Goal: Information Seeking & Learning: Check status

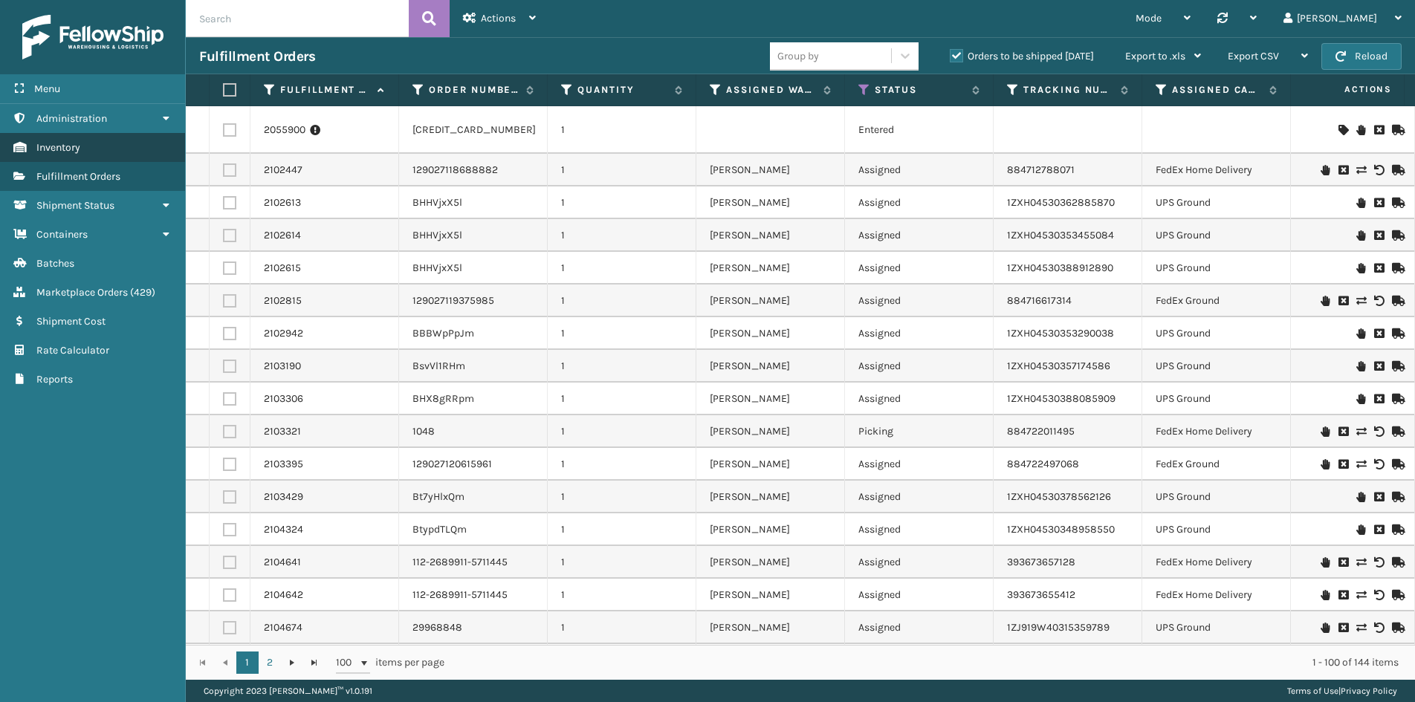
click at [75, 148] on span "Inventory" at bounding box center [58, 147] width 44 height 13
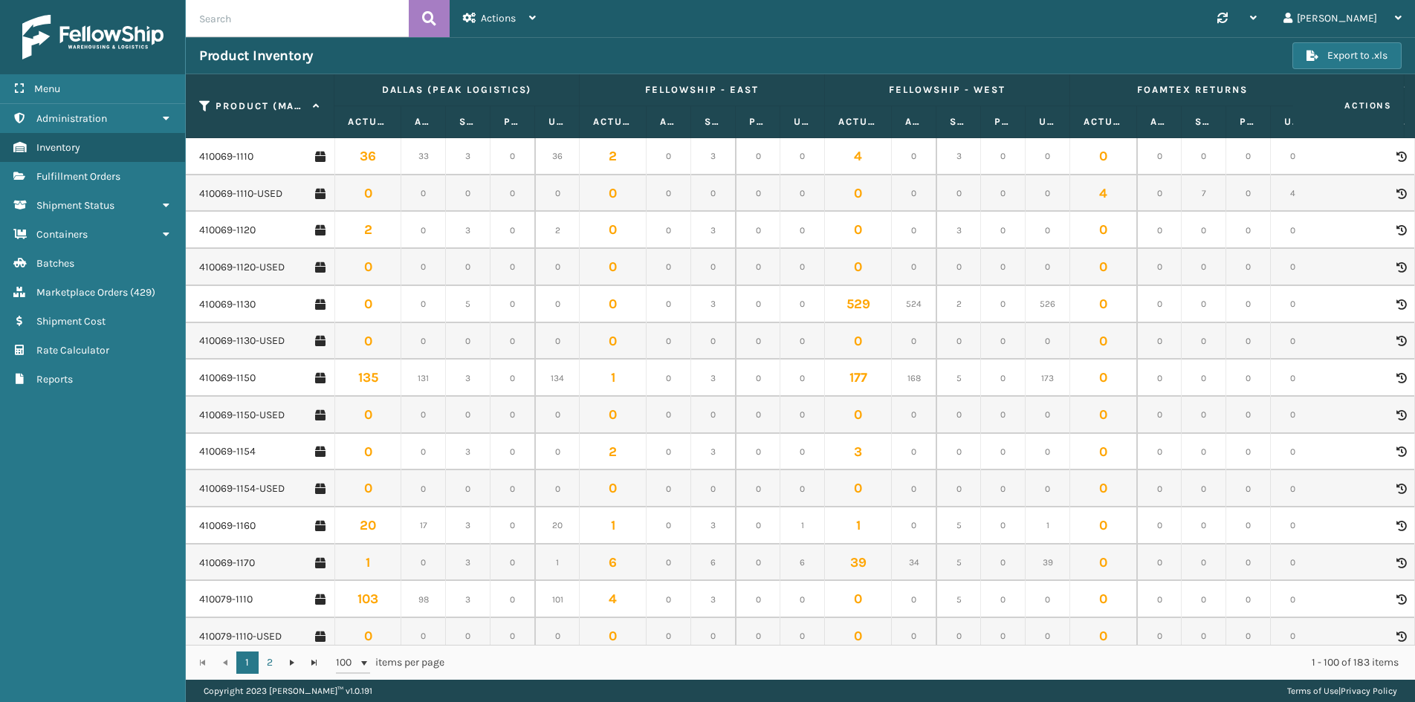
drag, startPoint x: 287, startPoint y: 22, endPoint x: 195, endPoint y: 19, distance: 92.2
click at [195, 19] on input "text" at bounding box center [297, 18] width 223 height 37
type input "6030"
click at [436, 17] on button at bounding box center [429, 18] width 41 height 37
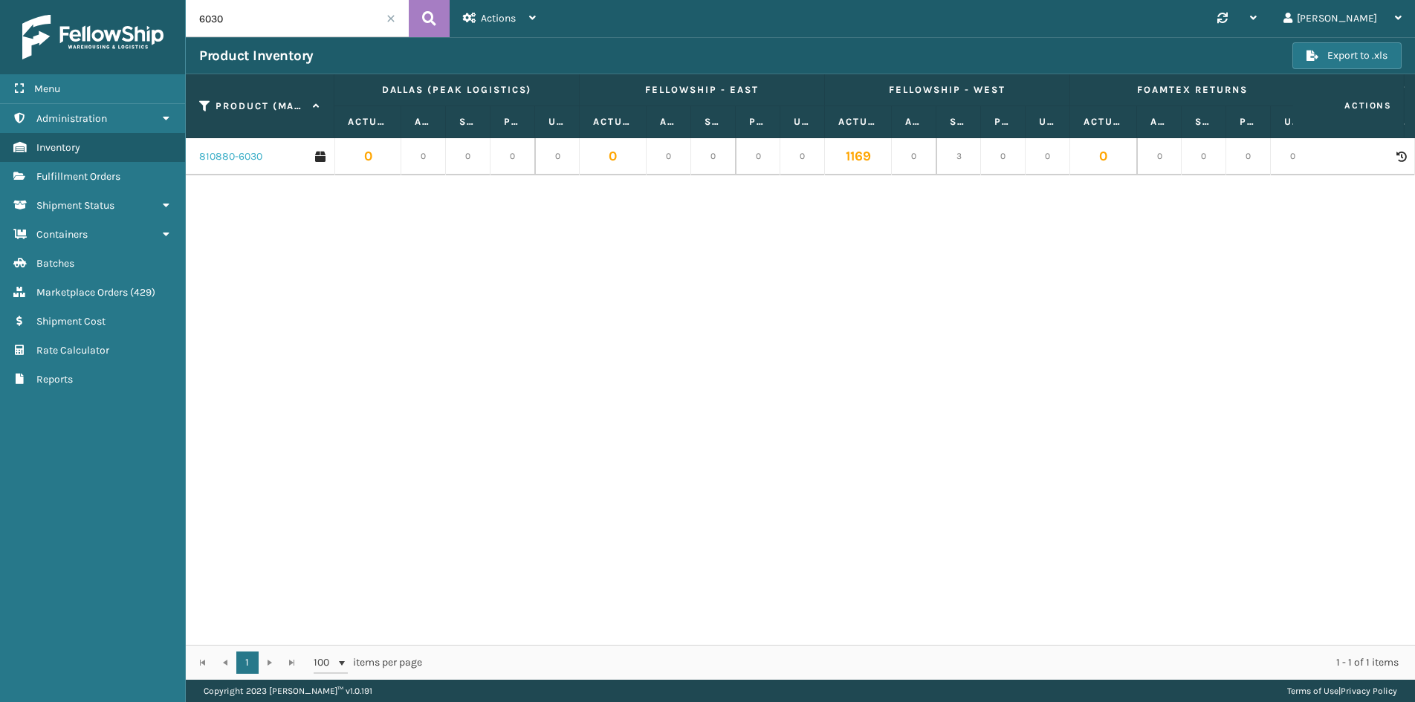
click at [233, 158] on link "810880-6030" at bounding box center [230, 156] width 63 height 15
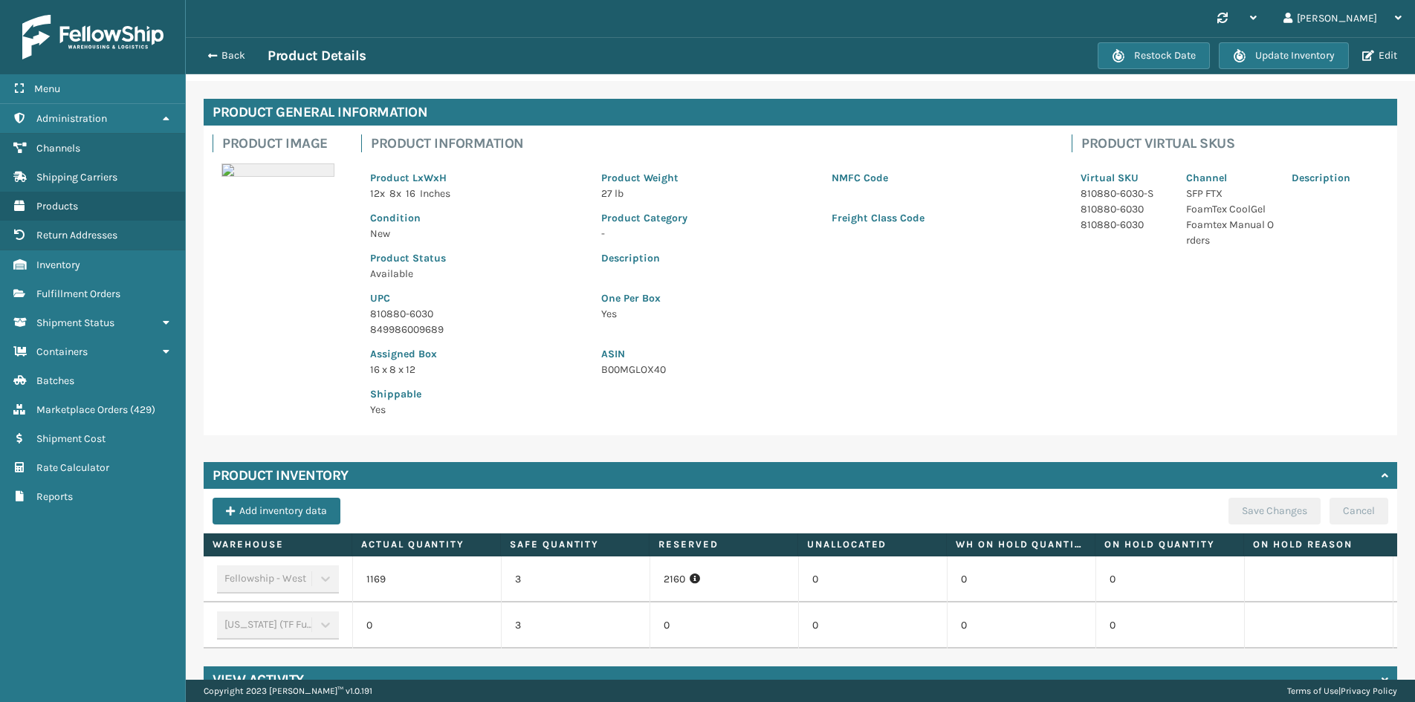
scroll to position [87, 0]
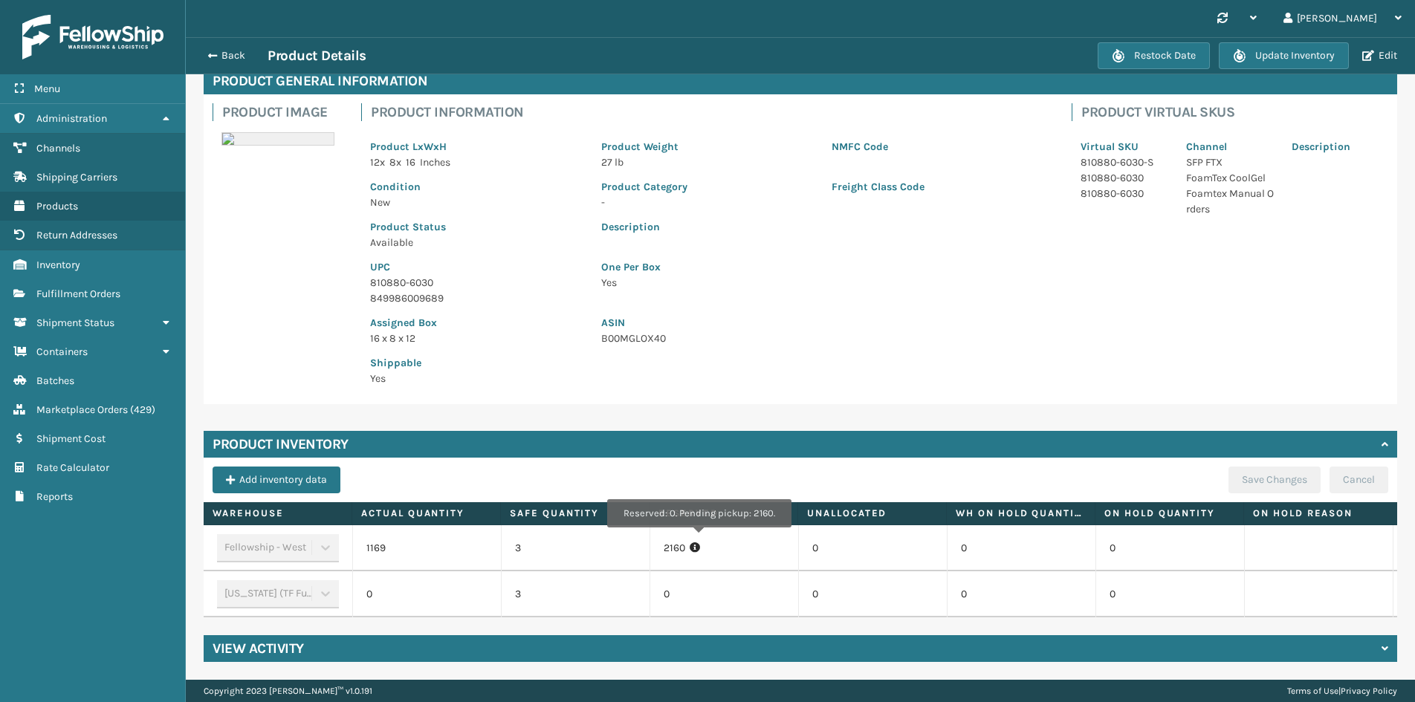
click at [698, 543] on icon at bounding box center [695, 548] width 10 height 10
click at [696, 543] on icon at bounding box center [695, 548] width 10 height 10
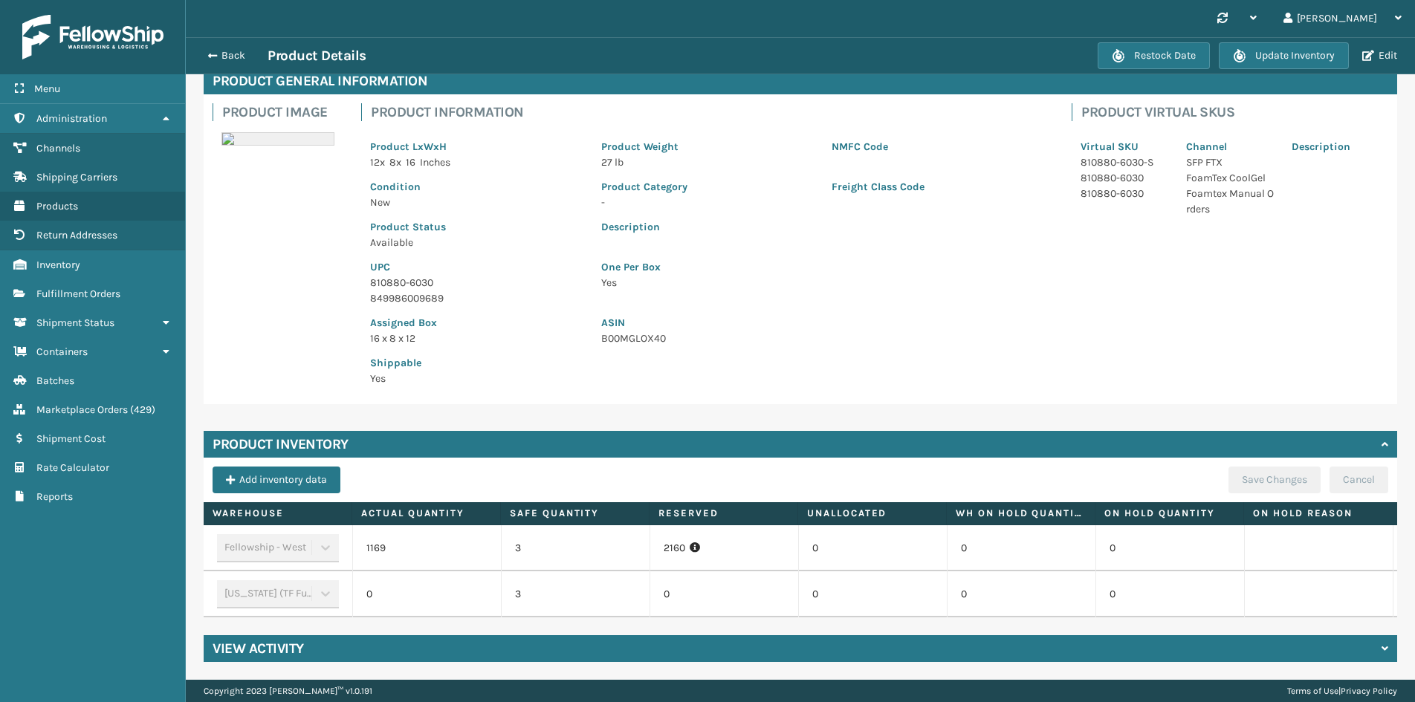
click at [249, 534] on div "Fellowship - West" at bounding box center [278, 548] width 122 height 28
click at [1380, 54] on button "Edit" at bounding box center [1380, 55] width 44 height 13
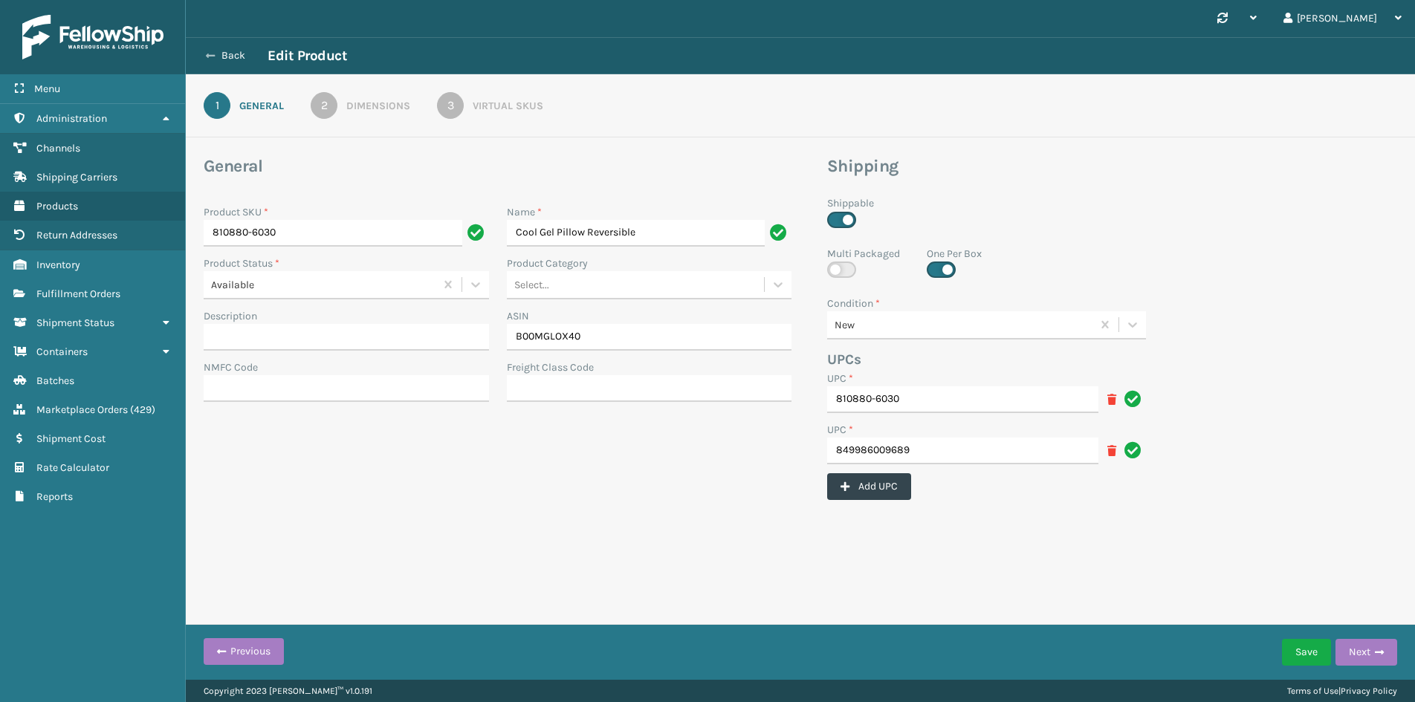
click at [224, 50] on button "Back" at bounding box center [233, 55] width 68 height 13
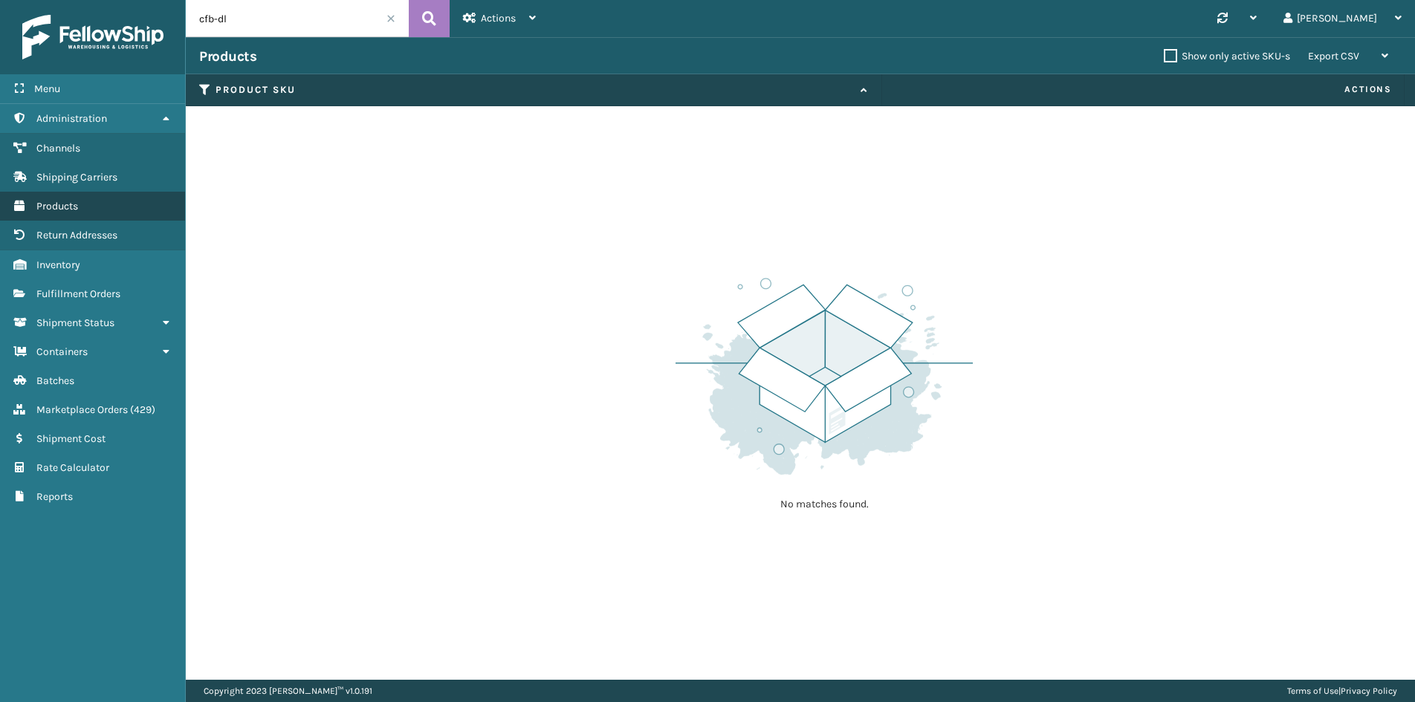
click at [83, 205] on link "Products" at bounding box center [92, 206] width 185 height 29
click at [77, 268] on span "Inventory" at bounding box center [58, 265] width 44 height 13
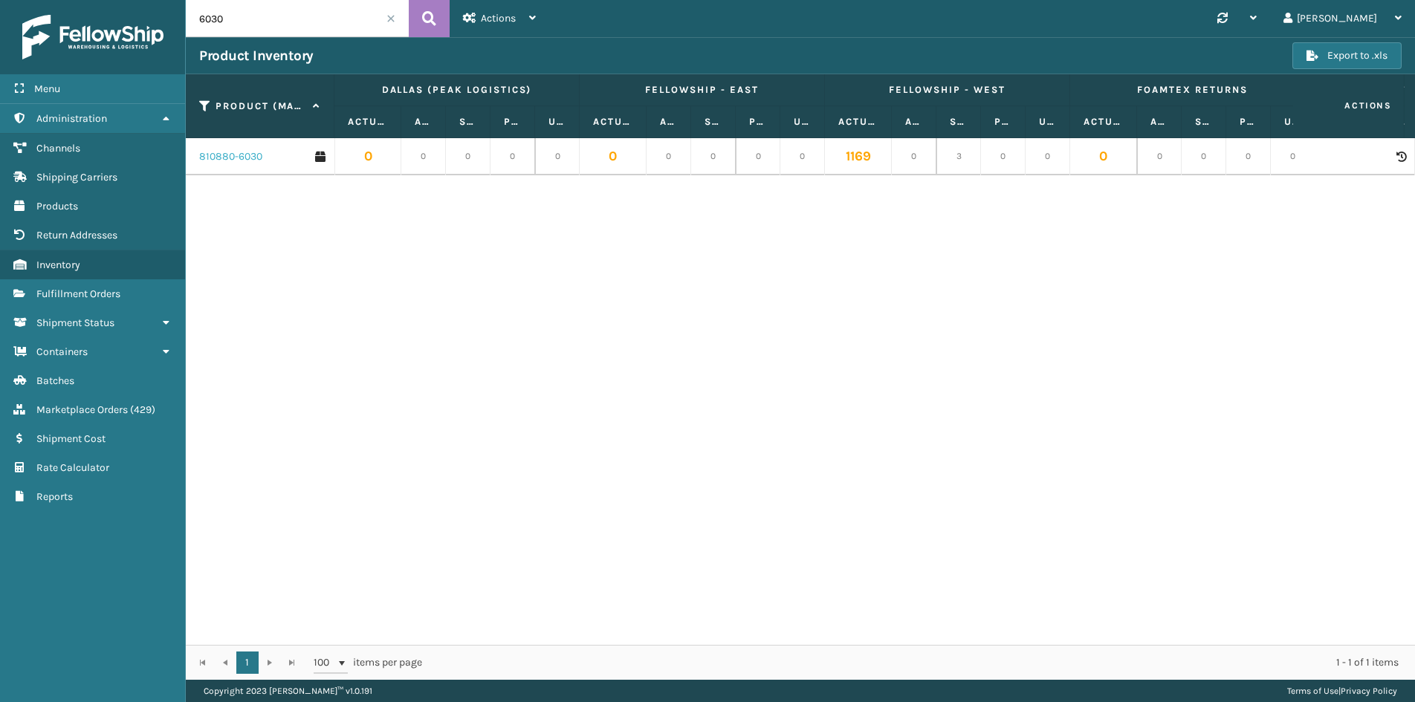
click at [242, 153] on link "810880-6030" at bounding box center [230, 156] width 63 height 15
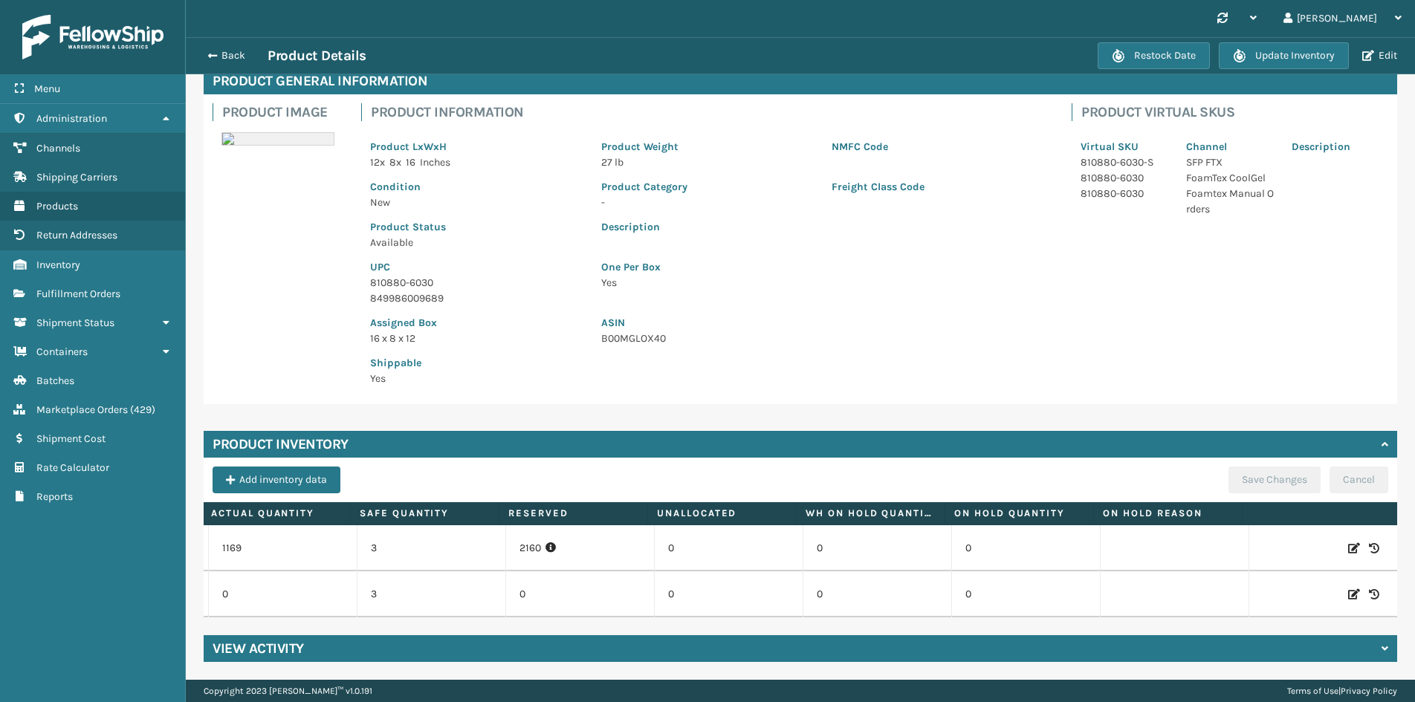
scroll to position [0, 166]
click at [1348, 541] on icon at bounding box center [1354, 548] width 12 height 15
click at [230, 55] on button "Back" at bounding box center [233, 55] width 68 height 13
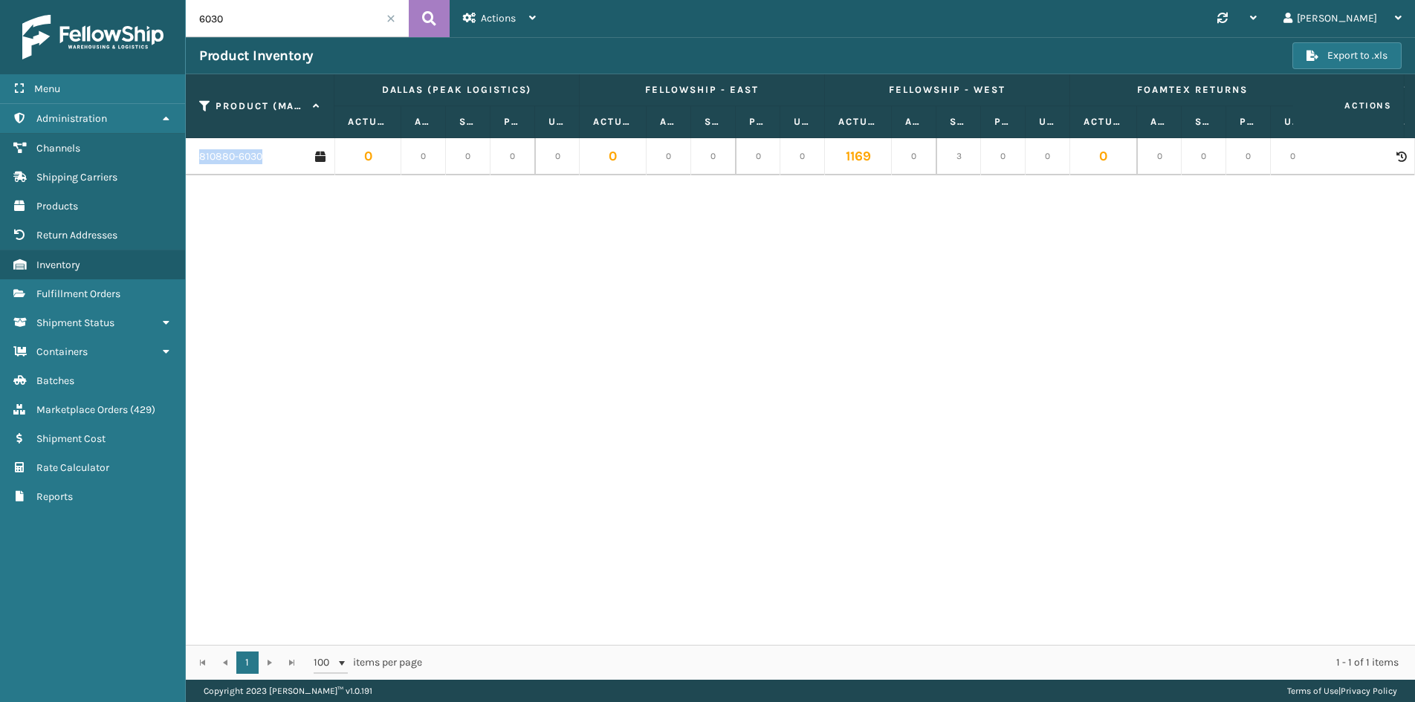
drag, startPoint x: 274, startPoint y: 158, endPoint x: 189, endPoint y: 149, distance: 86.0
click at [189, 149] on td "810880-6030" at bounding box center [260, 156] width 149 height 37
copy link "810880-6030"
click at [1397, 157] on icon at bounding box center [1401, 157] width 9 height 10
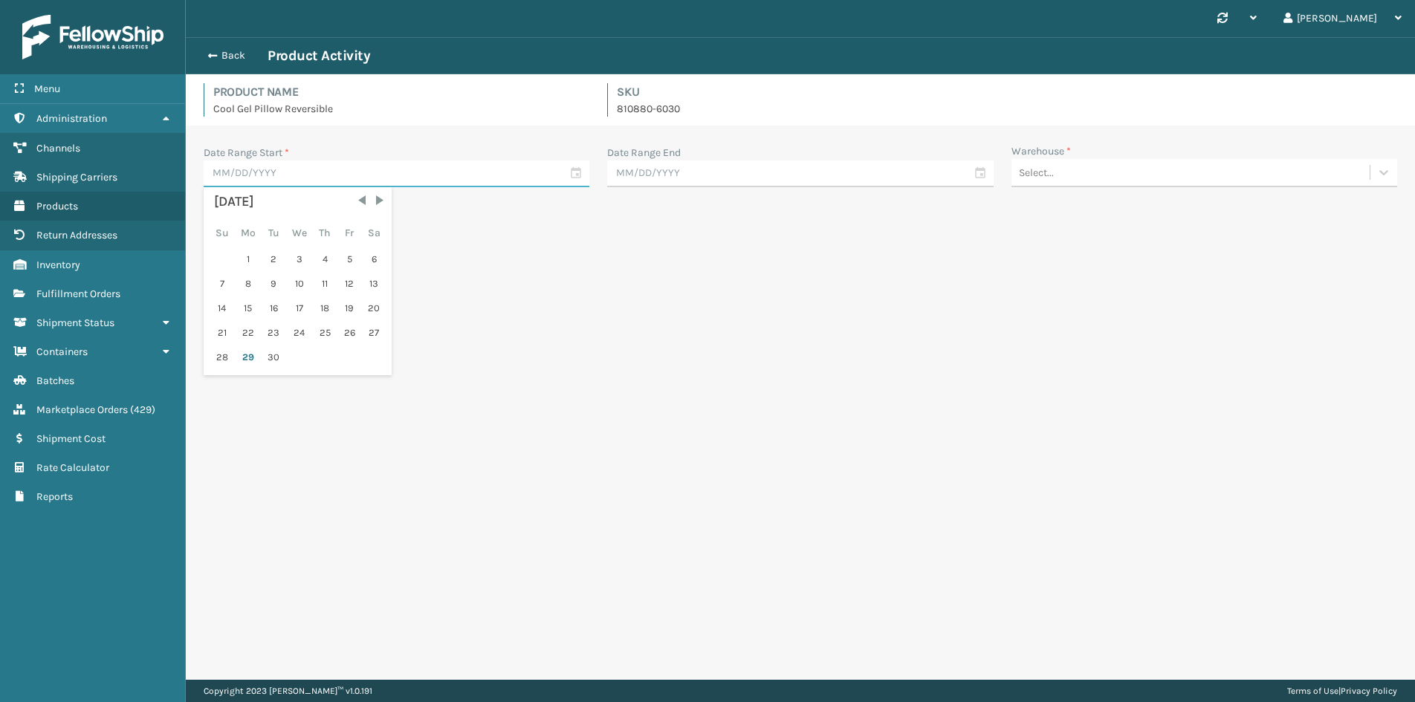
click at [290, 181] on input "text" at bounding box center [397, 174] width 386 height 27
click at [364, 202] on span "Previous Month" at bounding box center [362, 200] width 15 height 15
click at [364, 201] on span "Previous Month" at bounding box center [362, 200] width 15 height 15
click at [271, 262] on div "1" at bounding box center [273, 259] width 22 height 22
type input "[DATE]"
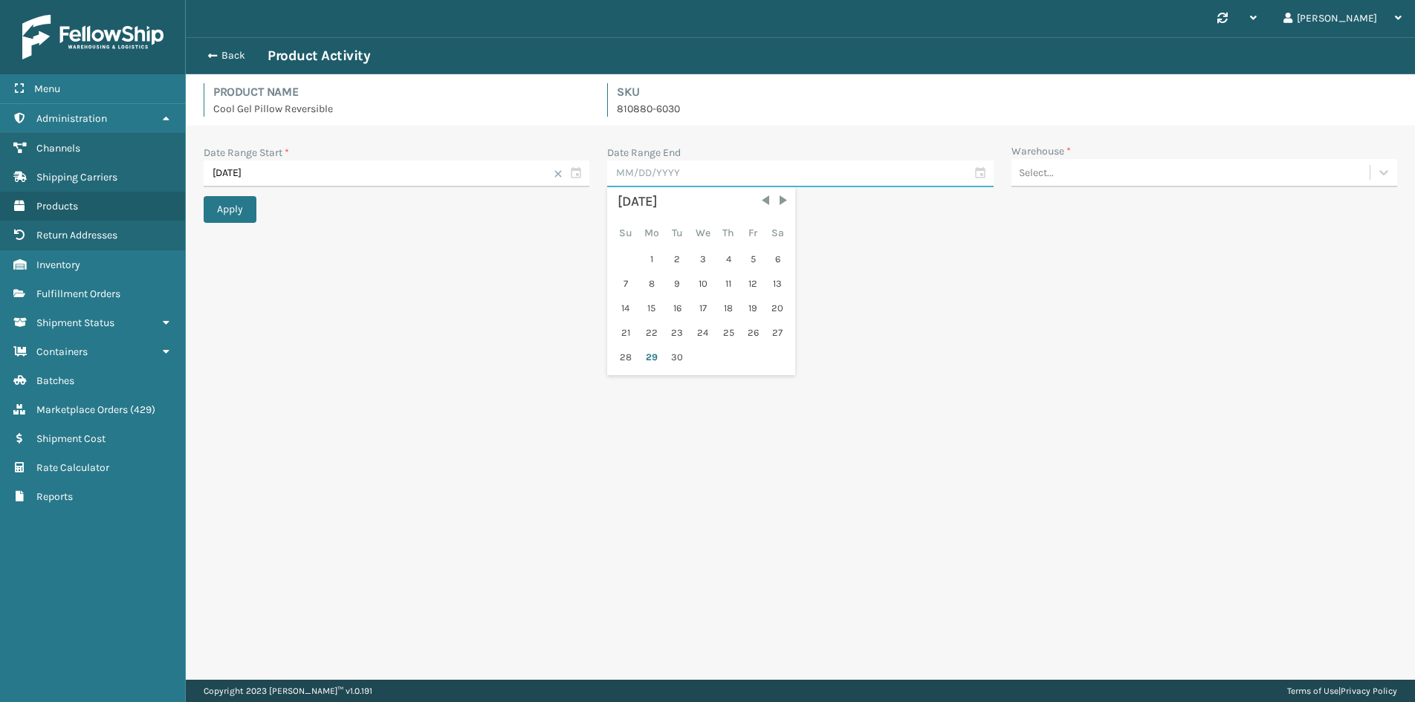
click at [734, 179] on input "text" at bounding box center [800, 174] width 386 height 27
click at [650, 358] on div "29" at bounding box center [651, 357] width 25 height 22
type input "[DATE]"
click at [1107, 178] on div "Select..." at bounding box center [1191, 173] width 358 height 25
type input "fs"
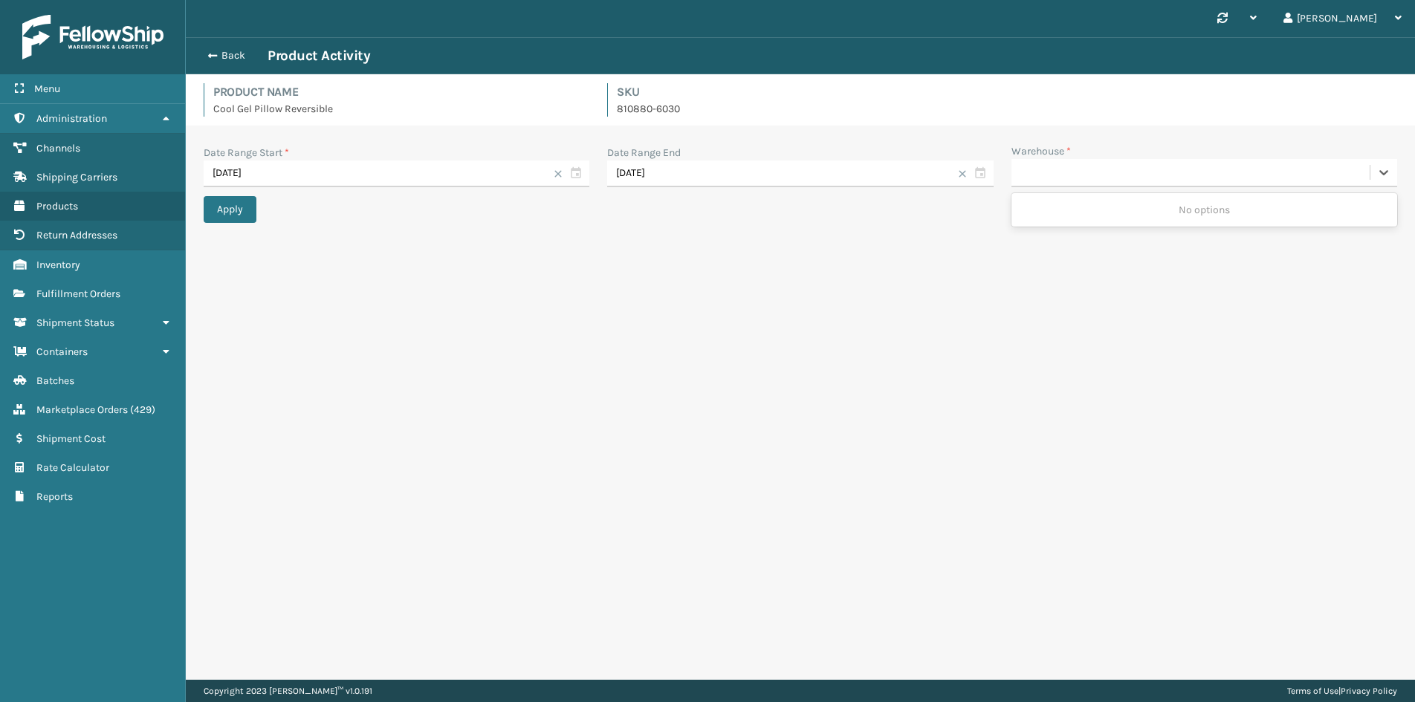
click at [1093, 175] on div "fs" at bounding box center [1191, 173] width 358 height 25
type input "fe"
click at [1085, 224] on div "Fellowship - East" at bounding box center [1205, 210] width 386 height 28
click at [222, 207] on button "Apply" at bounding box center [230, 209] width 53 height 27
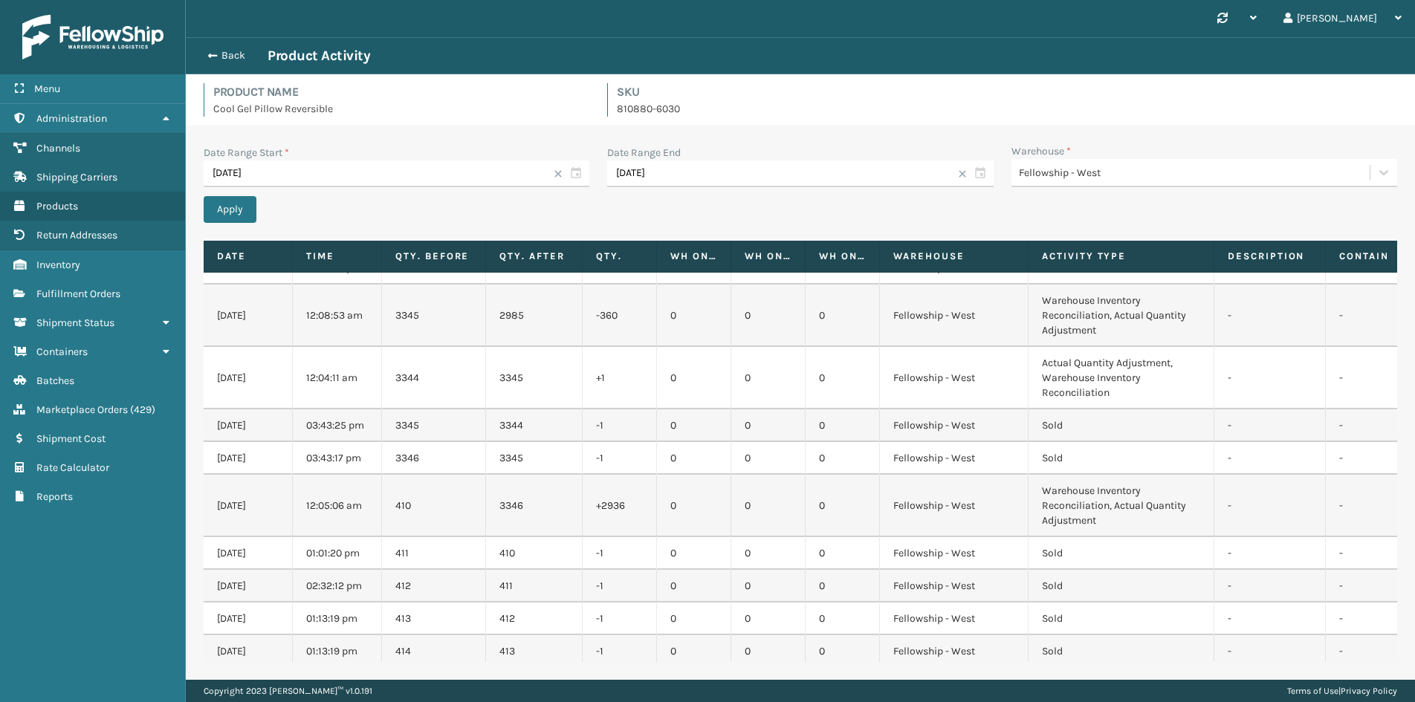
scroll to position [532, 0]
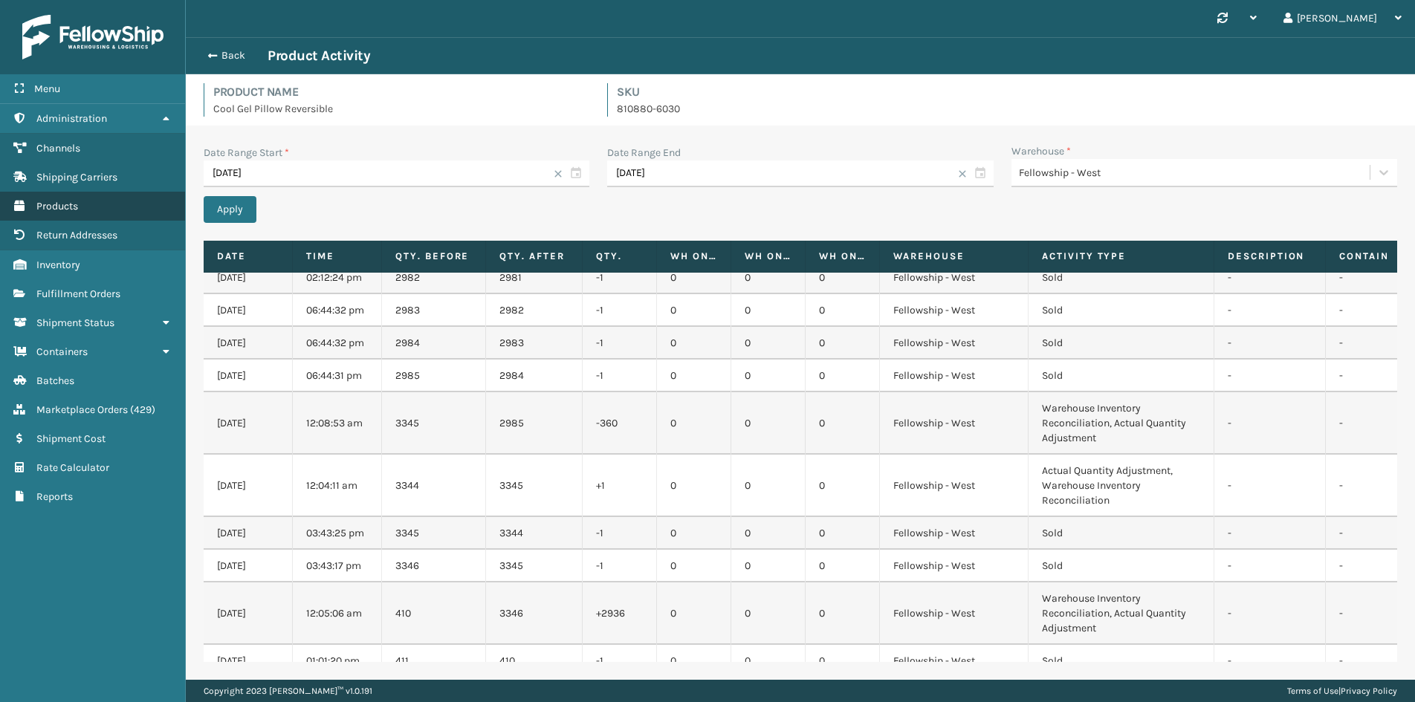
click at [59, 204] on span "Products" at bounding box center [57, 206] width 42 height 13
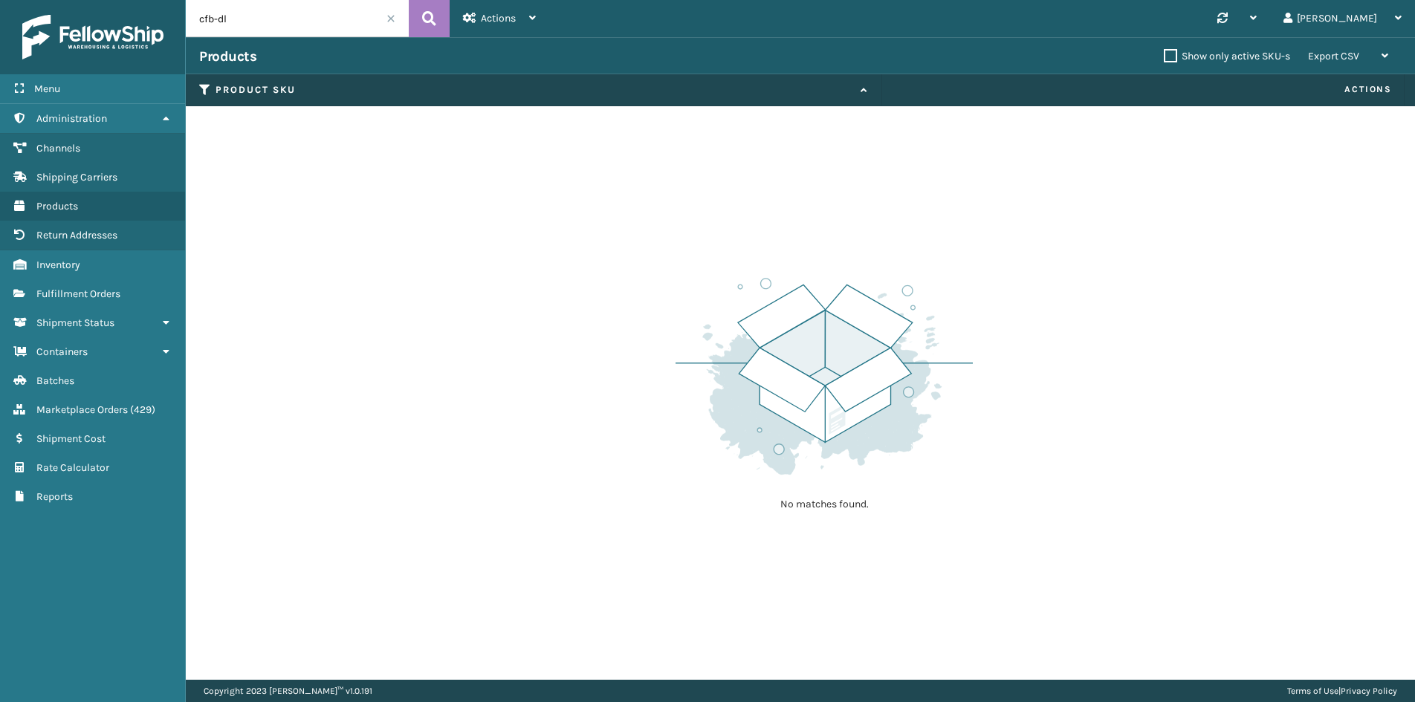
drag, startPoint x: 242, startPoint y: 21, endPoint x: 175, endPoint y: 17, distance: 67.0
click at [175, 0] on div "Menu Administration Channels Shipping Carriers Products Return Addresses Invent…" at bounding box center [707, 0] width 1415 height 0
paste input "810880-6030"
type input "810880-6030"
click at [433, 13] on icon at bounding box center [429, 18] width 14 height 22
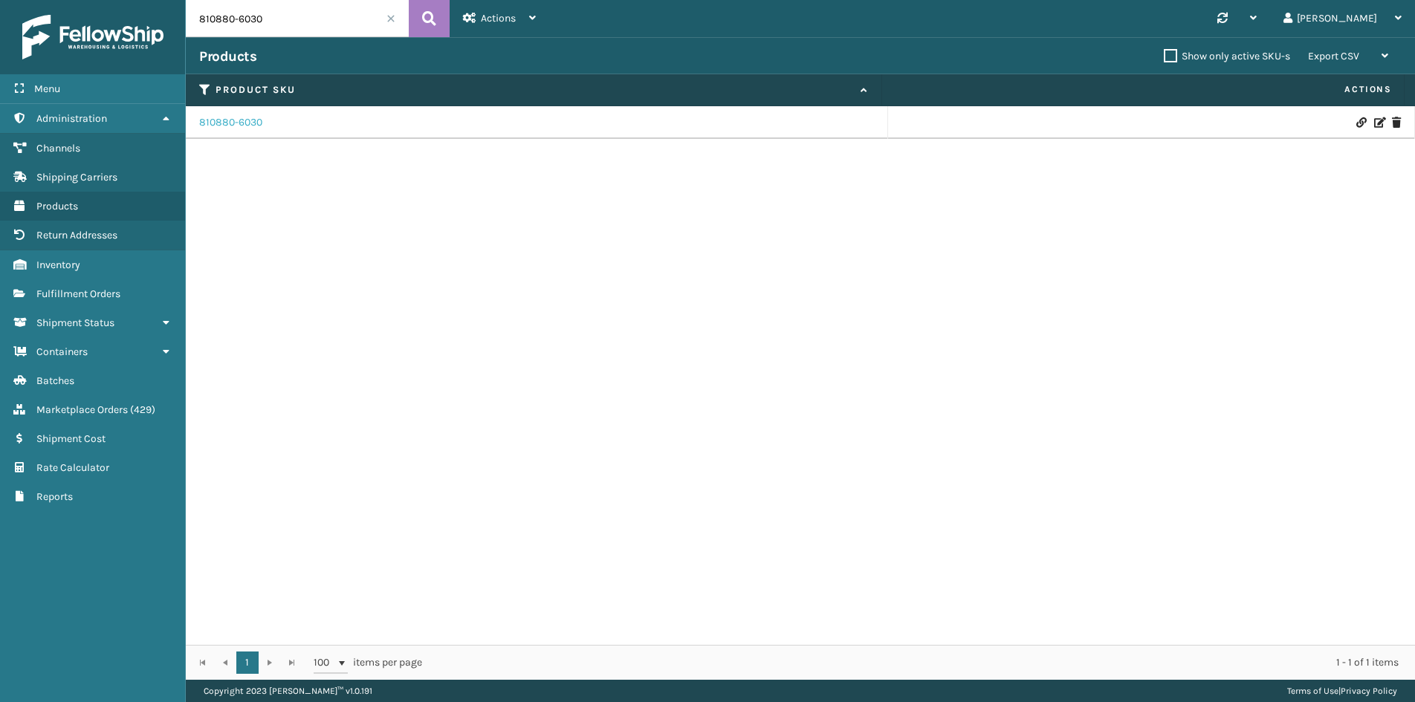
click at [241, 124] on link "810880-6030" at bounding box center [230, 122] width 63 height 15
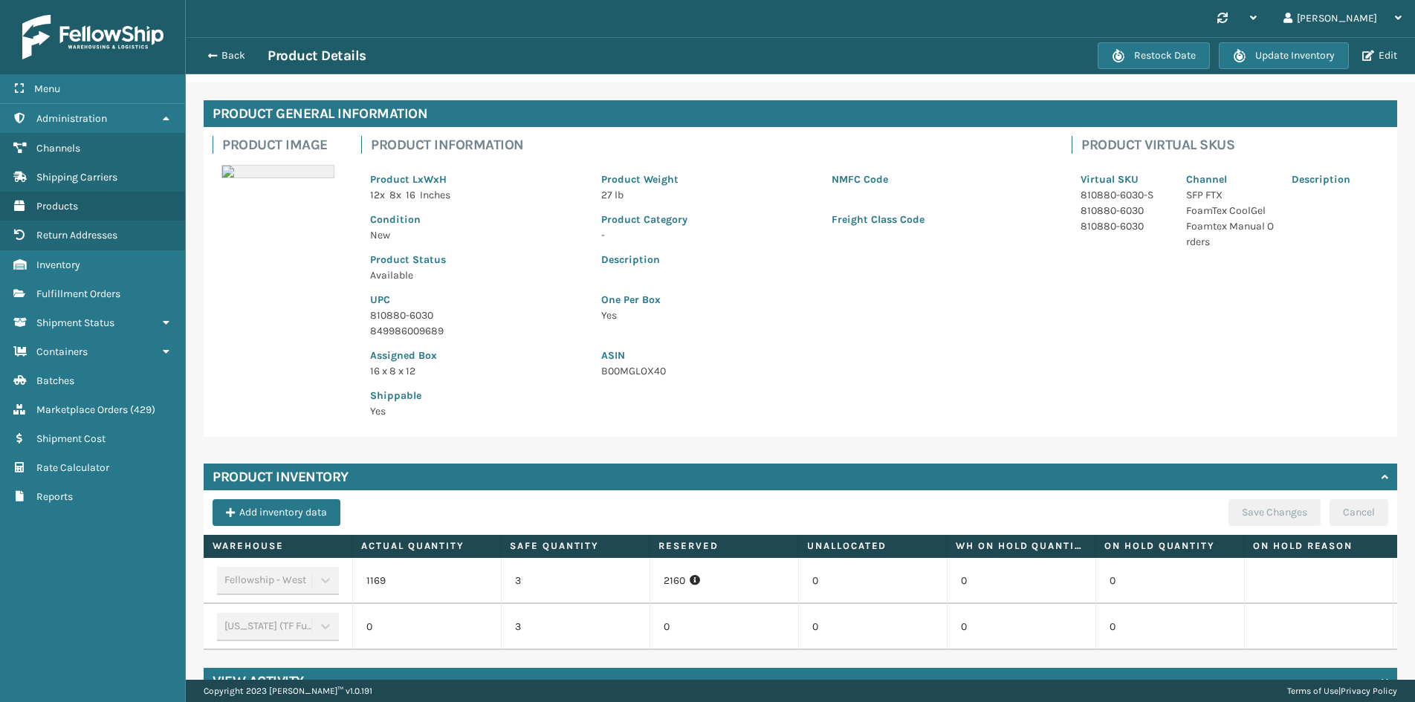
scroll to position [87, 0]
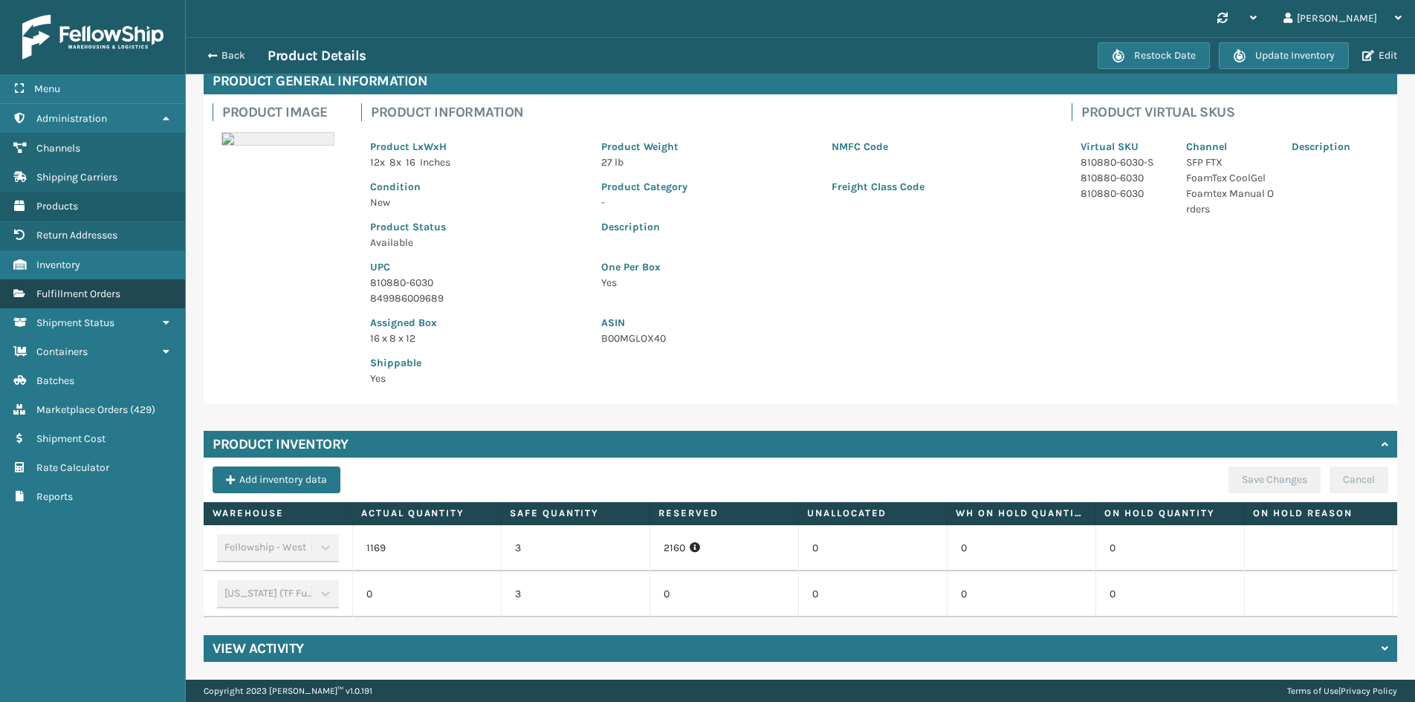
click at [68, 294] on span "Fulfillment Orders" at bounding box center [78, 294] width 84 height 13
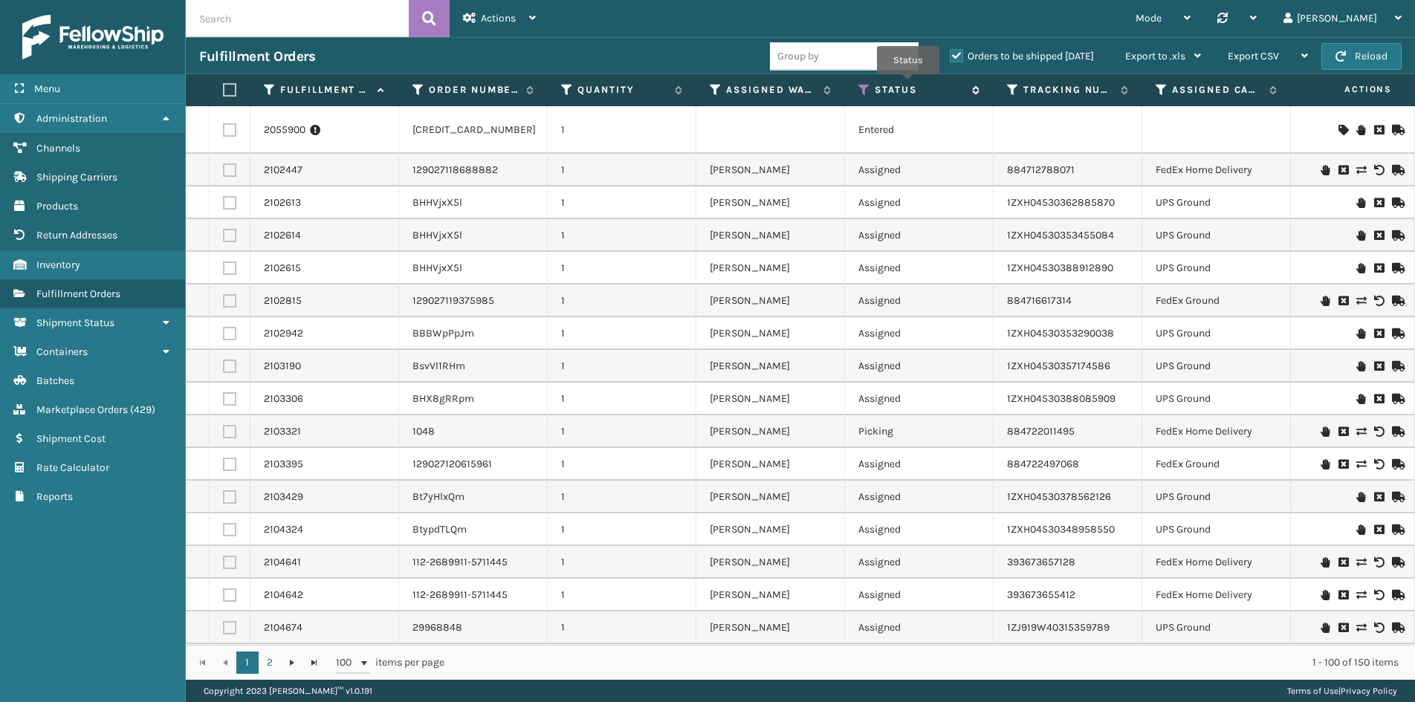
click at [908, 85] on label "Status" at bounding box center [920, 89] width 90 height 13
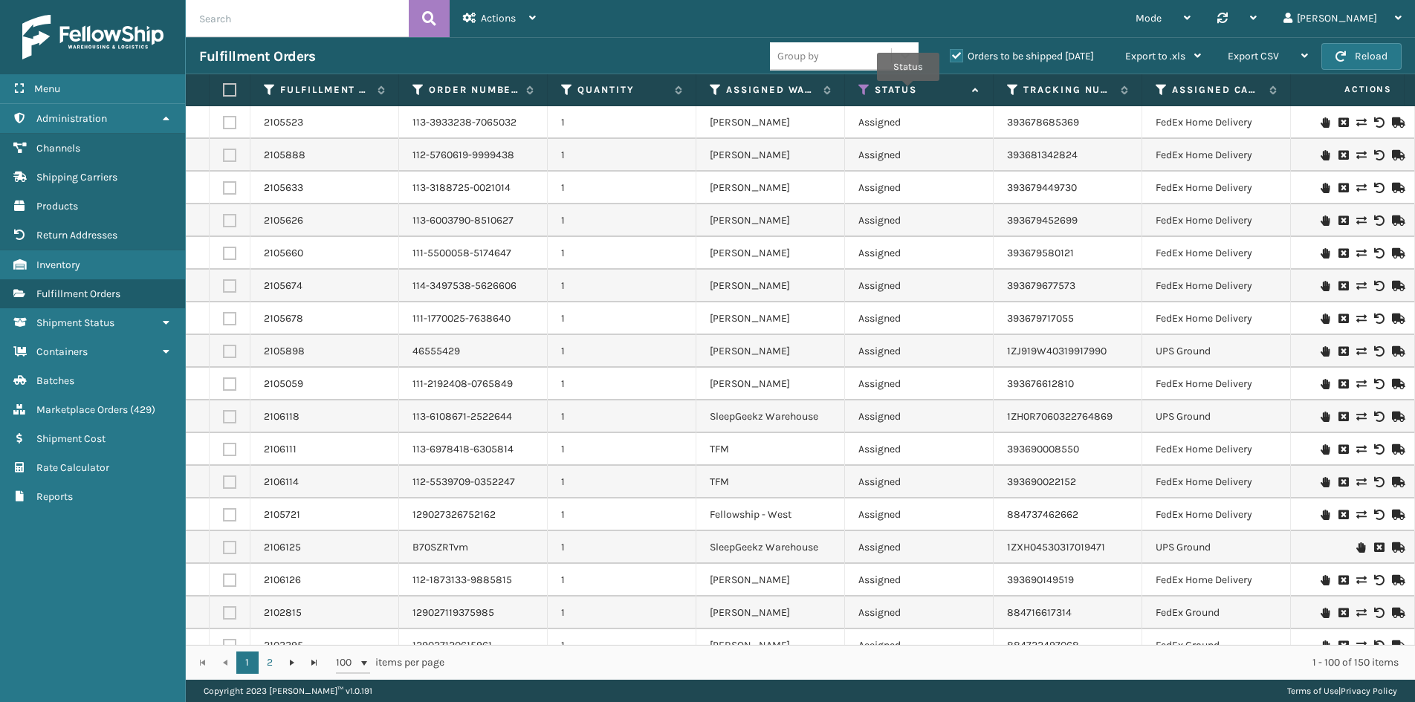
click at [908, 91] on label "Status" at bounding box center [920, 89] width 90 height 13
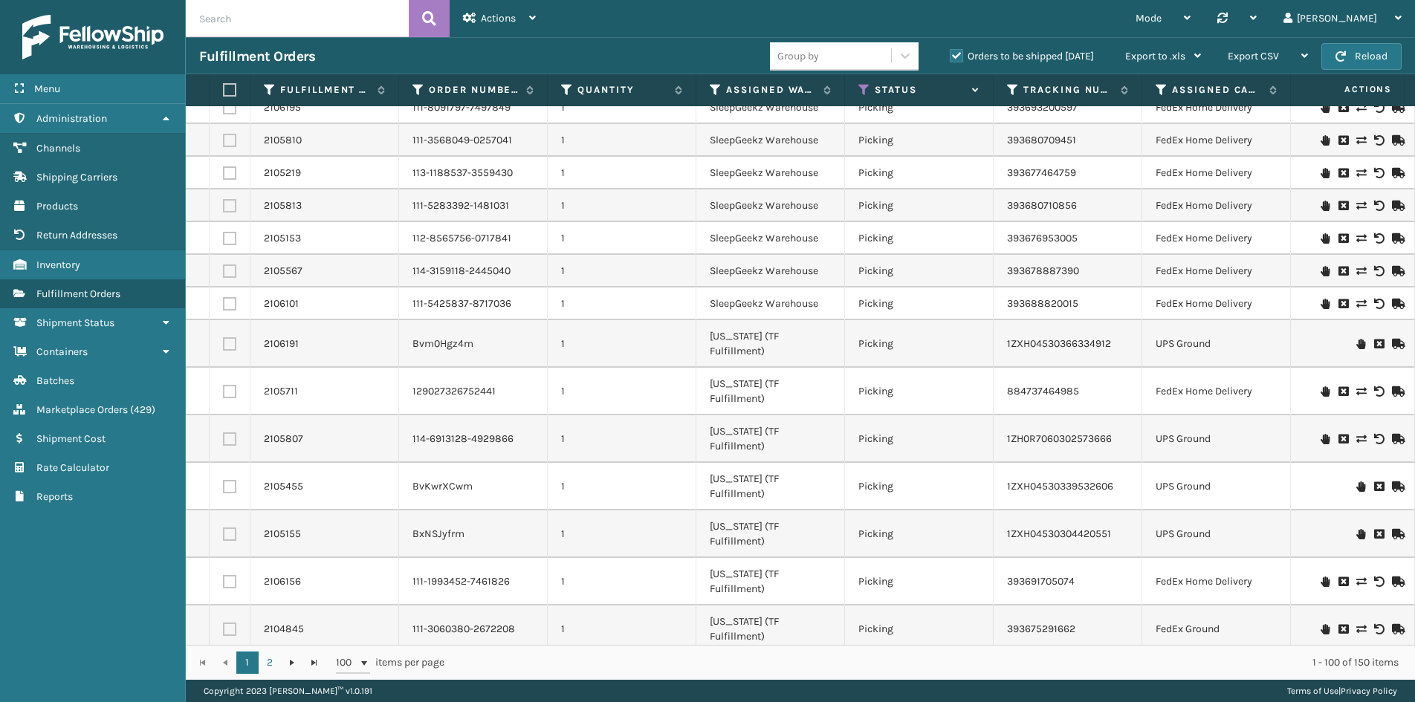
scroll to position [1568, 0]
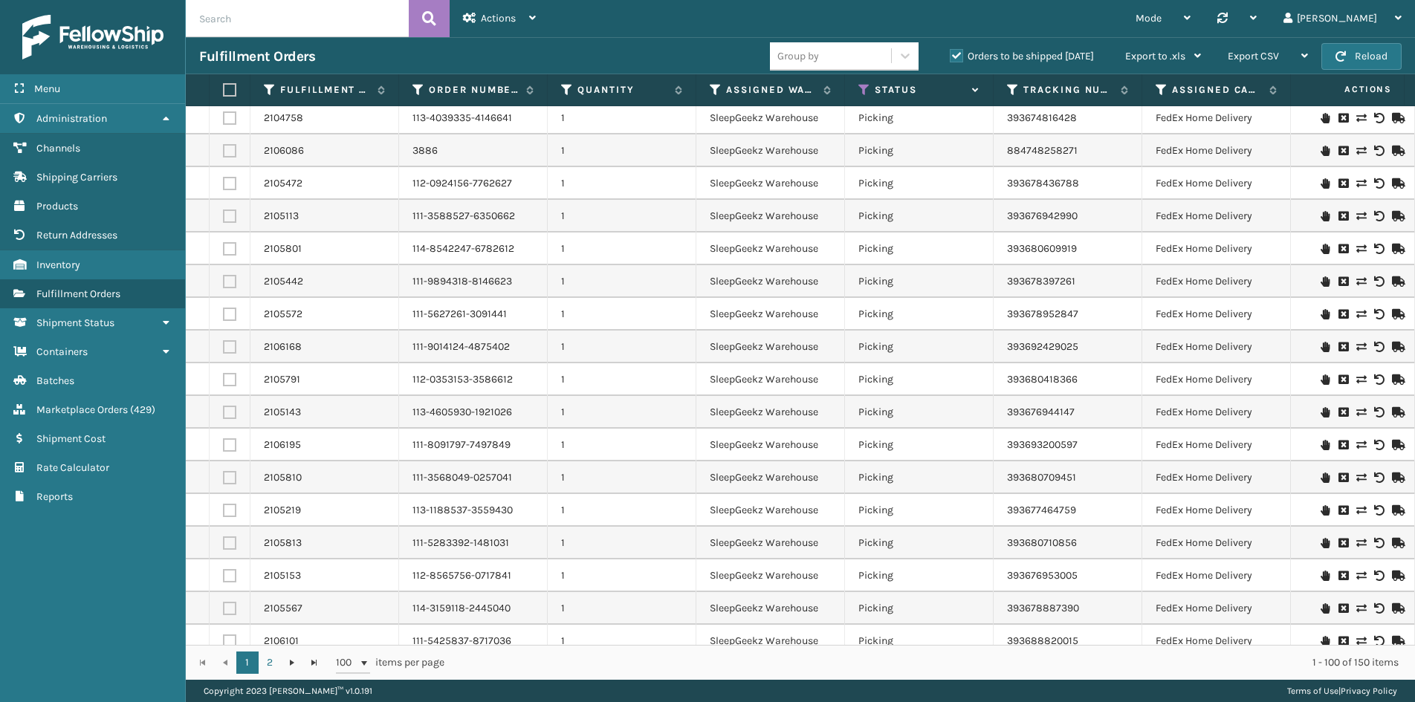
click at [957, 51] on label "Orders to be shipped [DATE]" at bounding box center [1022, 56] width 144 height 13
click at [951, 51] on input "Orders to be shipped [DATE]" at bounding box center [950, 53] width 1 height 10
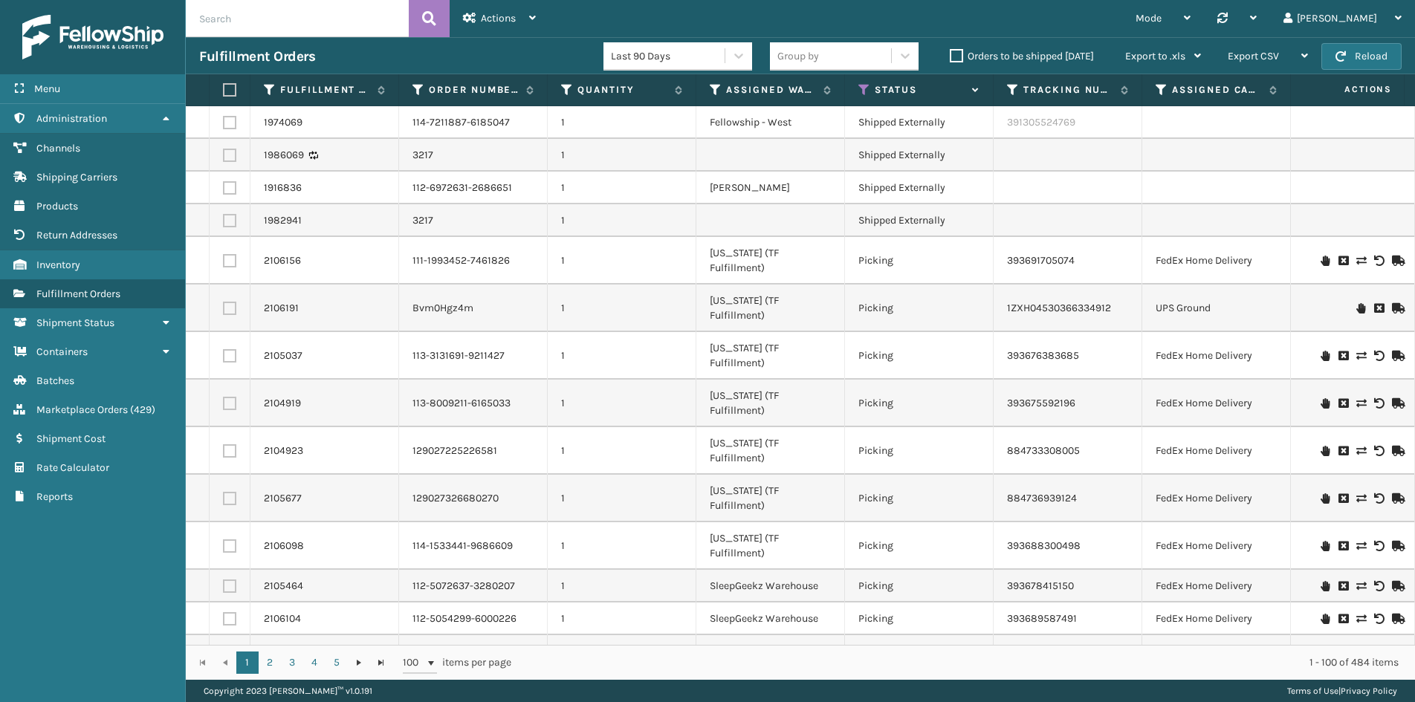
click at [861, 84] on icon at bounding box center [865, 89] width 12 height 13
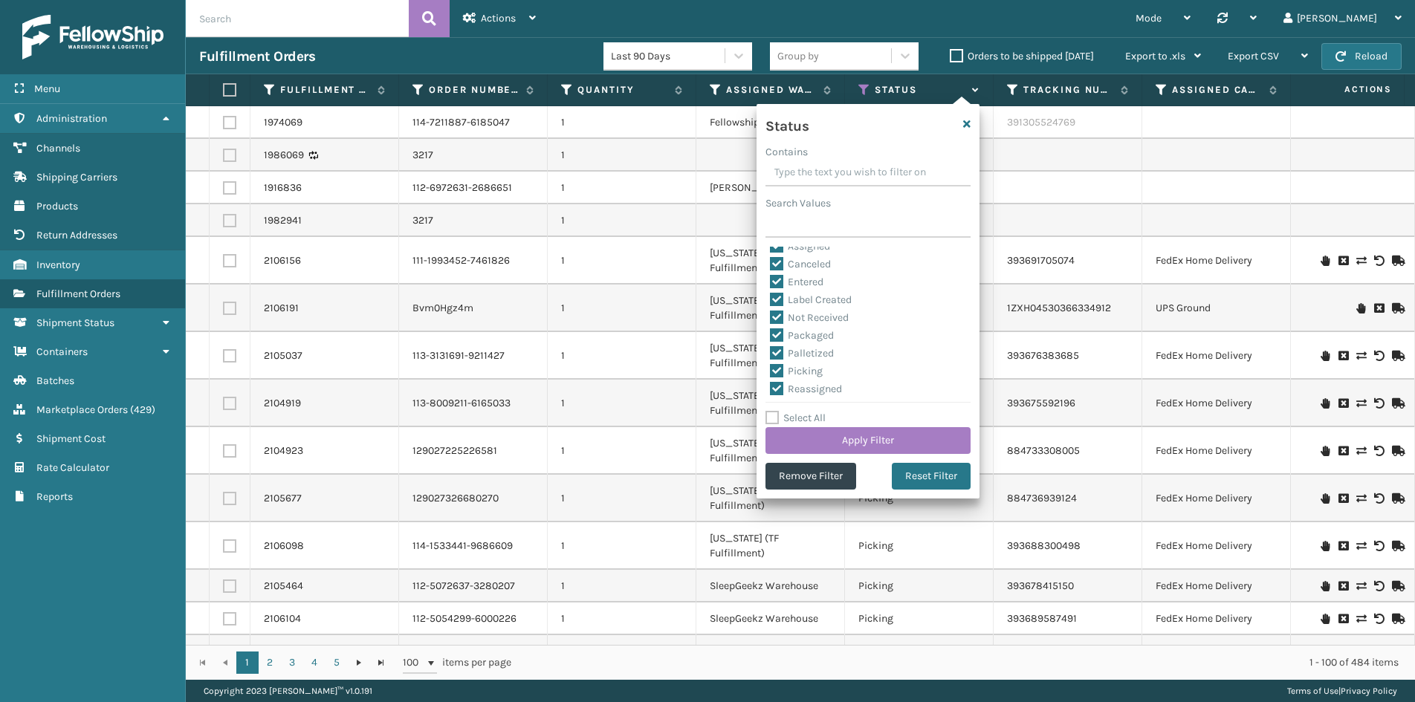
scroll to position [0, 0]
click at [970, 121] on icon "button" at bounding box center [966, 124] width 7 height 10
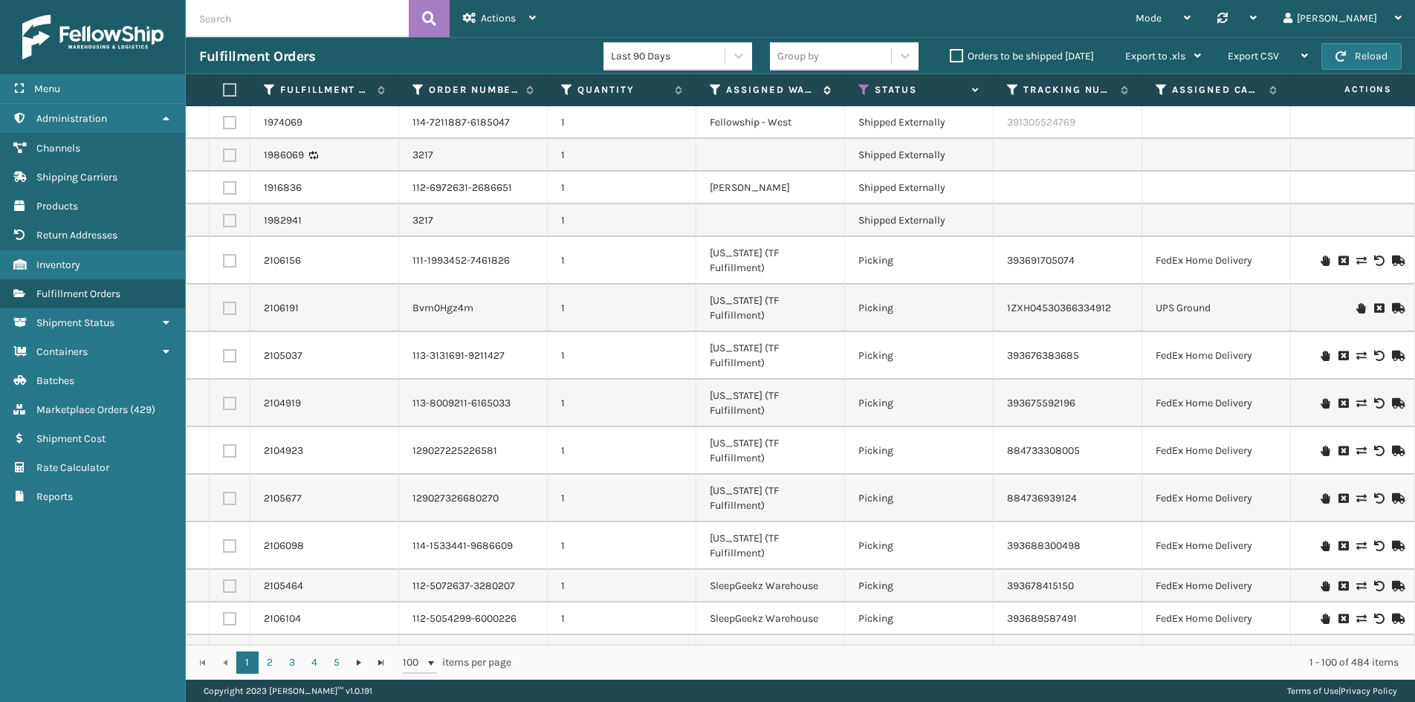
click at [715, 91] on icon at bounding box center [716, 89] width 12 height 13
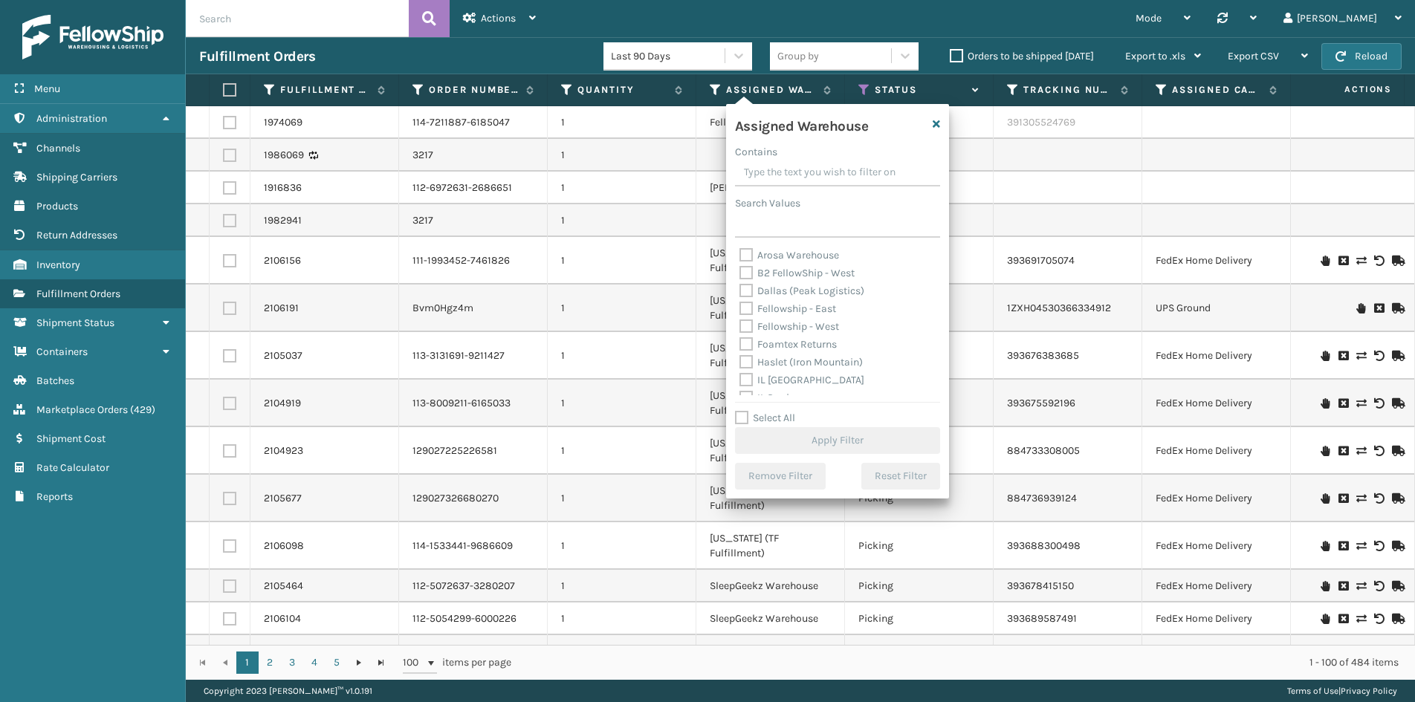
click at [747, 326] on label "Fellowship - West" at bounding box center [790, 326] width 100 height 13
click at [740, 326] on input "Fellowship - West" at bounding box center [740, 323] width 1 height 10
checkbox input "true"
click at [824, 442] on button "Apply Filter" at bounding box center [837, 440] width 205 height 27
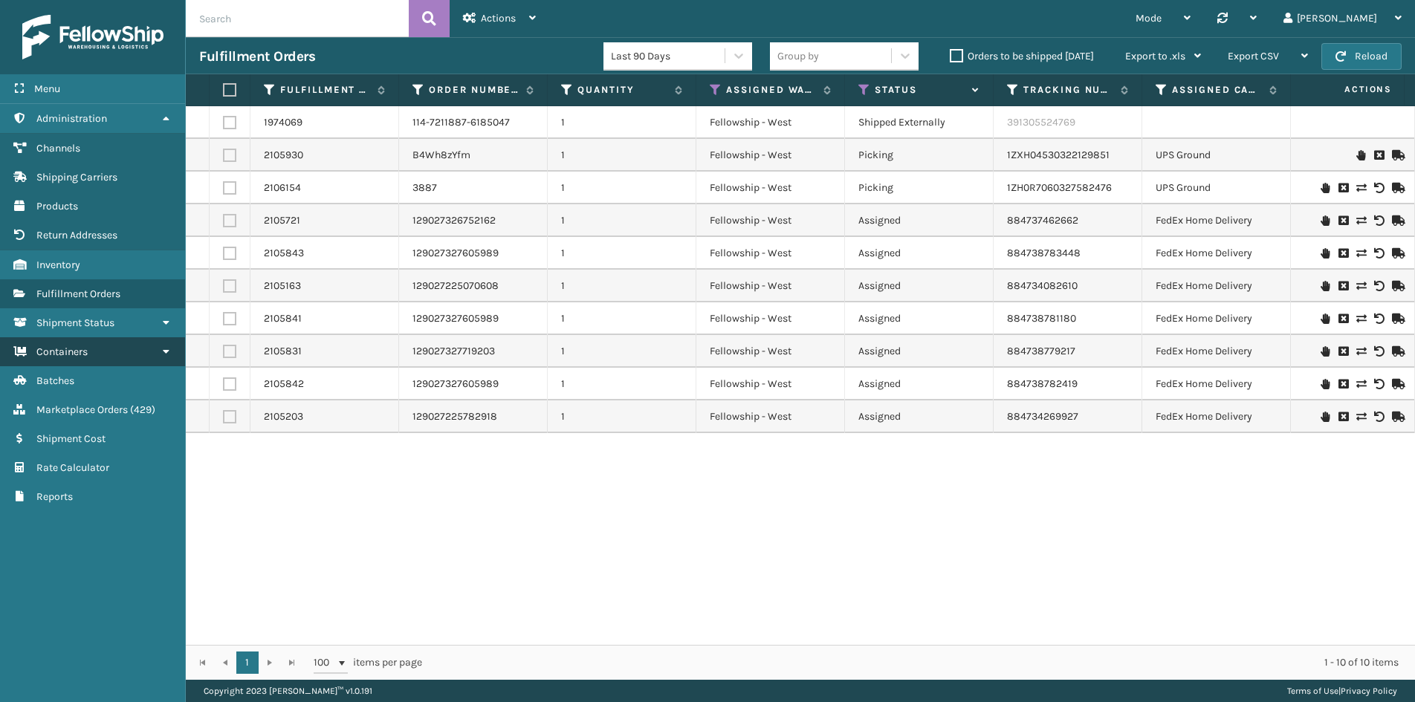
click at [87, 352] on span "Containers" at bounding box center [61, 352] width 51 height 13
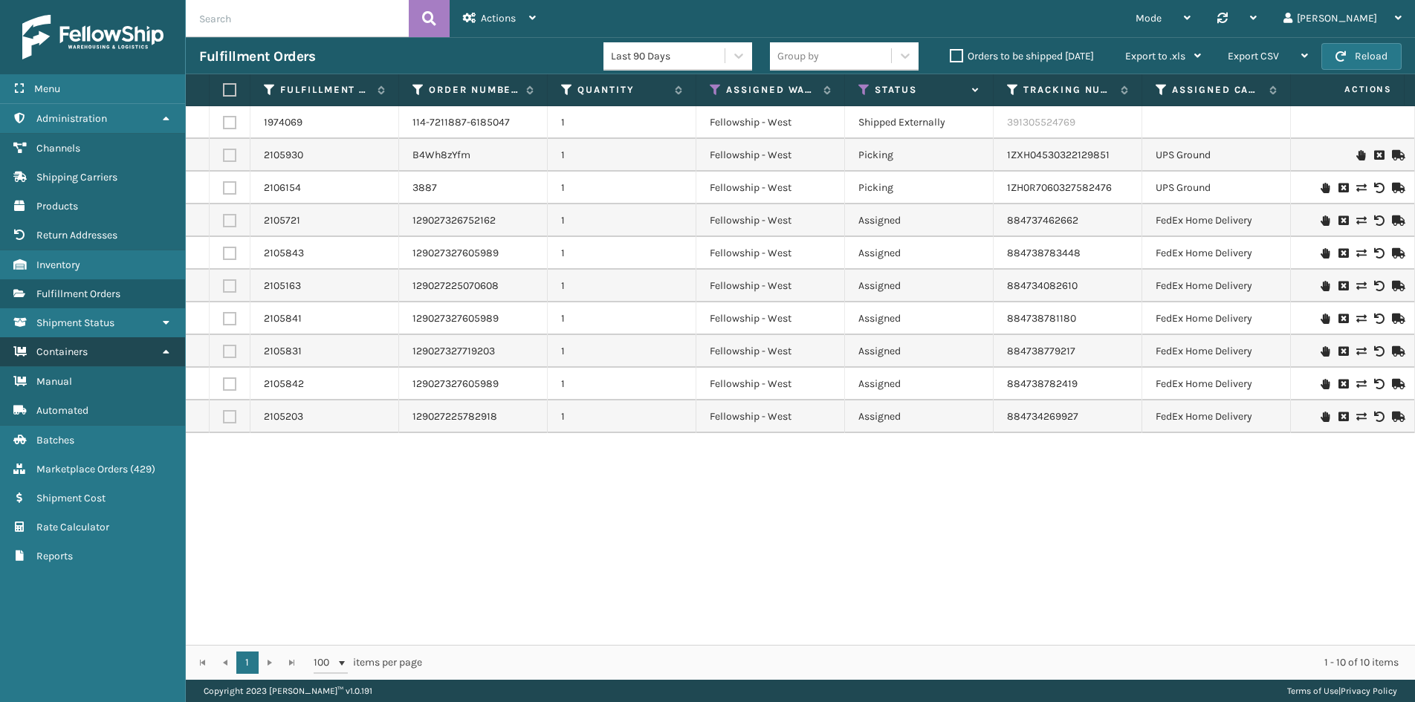
click at [94, 350] on link "Containers" at bounding box center [92, 351] width 185 height 29
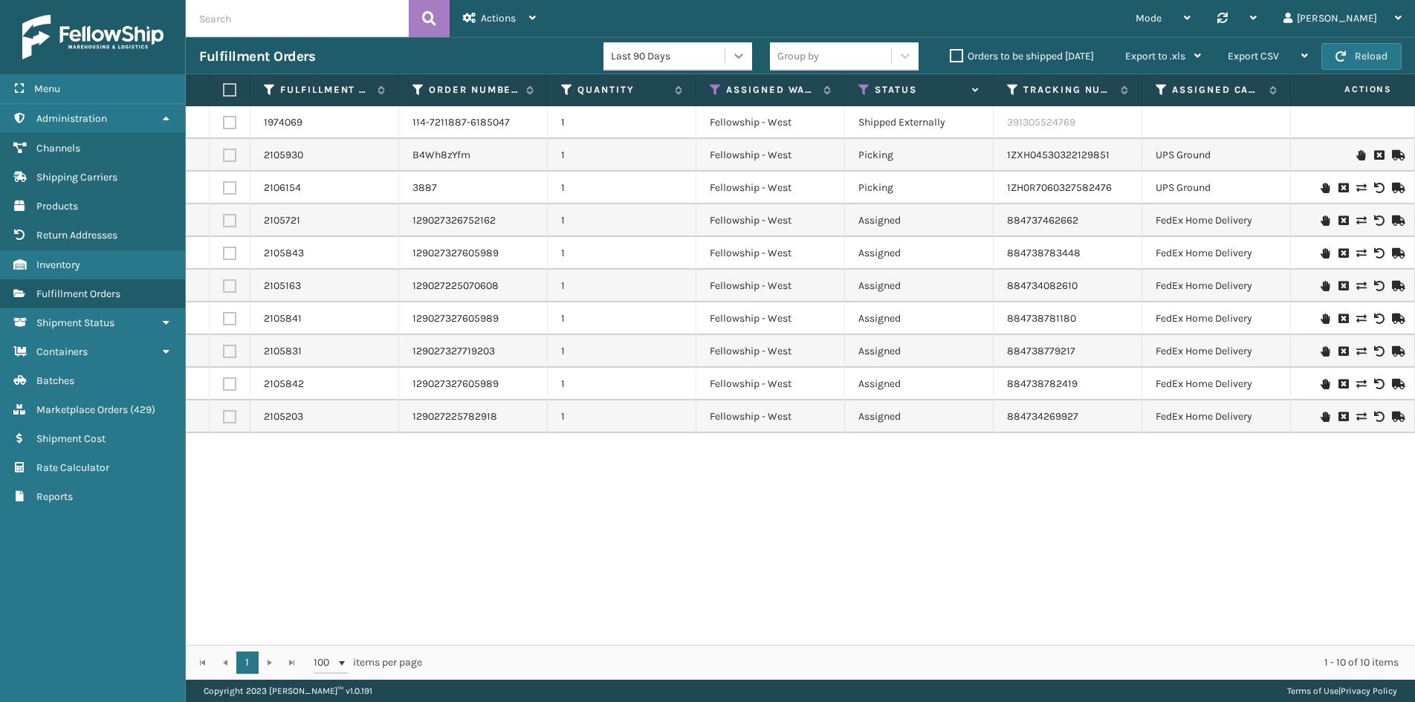
click at [742, 58] on icon at bounding box center [738, 55] width 15 height 15
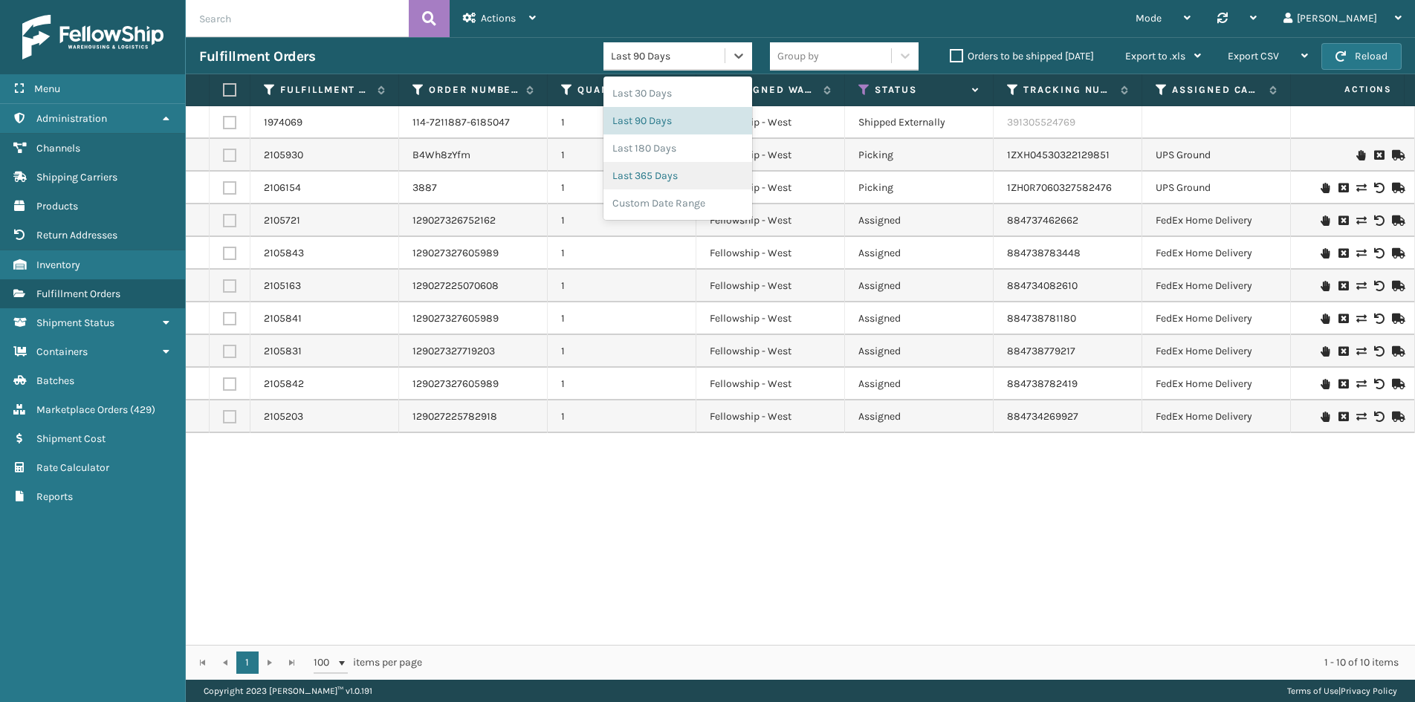
click at [691, 183] on div "Last 365 Days" at bounding box center [678, 176] width 149 height 28
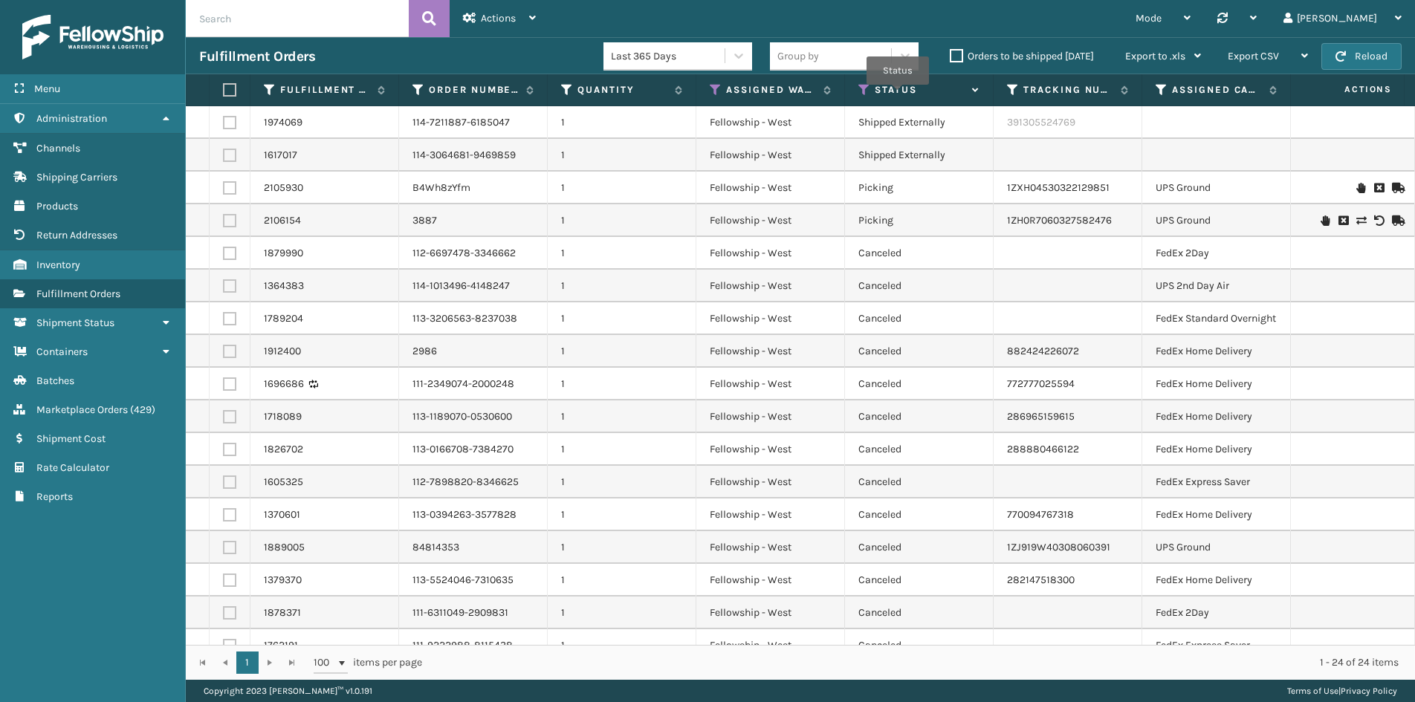
click at [898, 95] on label "Status" at bounding box center [920, 89] width 90 height 13
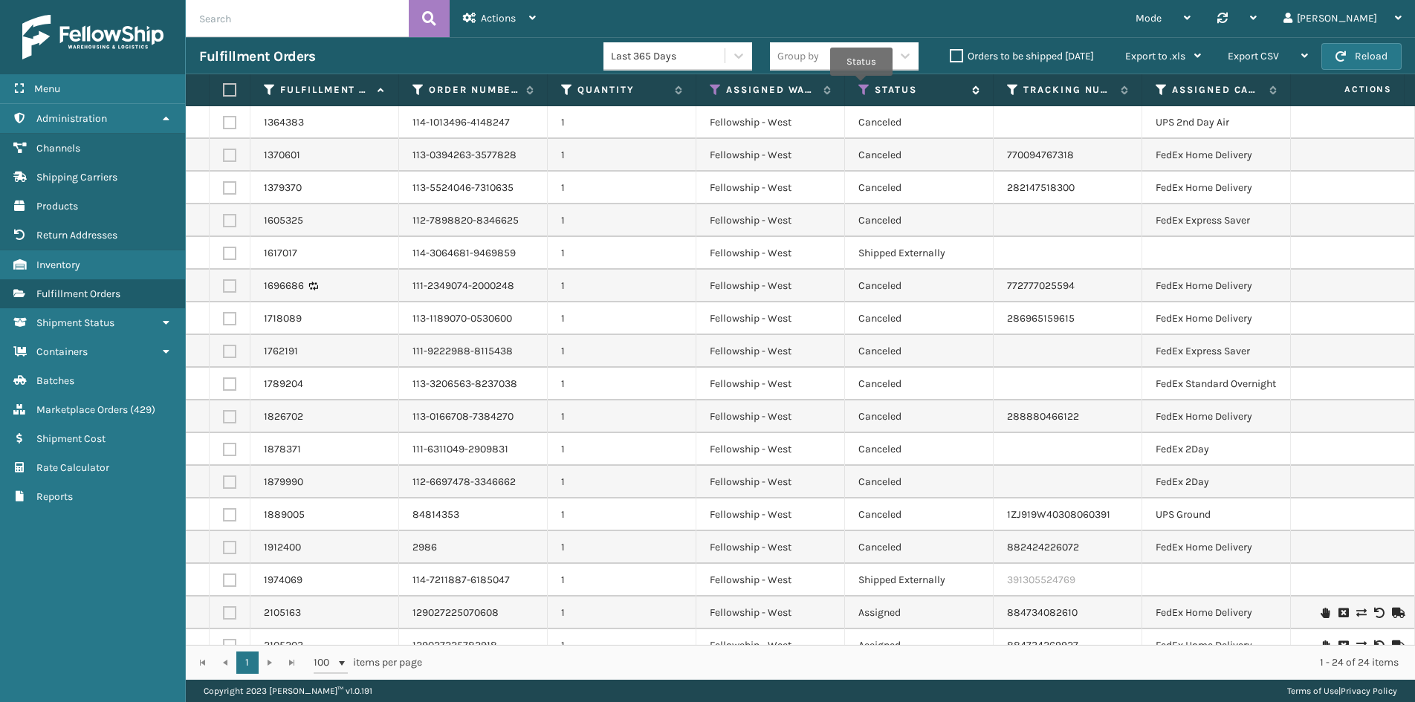
click at [862, 86] on icon at bounding box center [865, 89] width 12 height 13
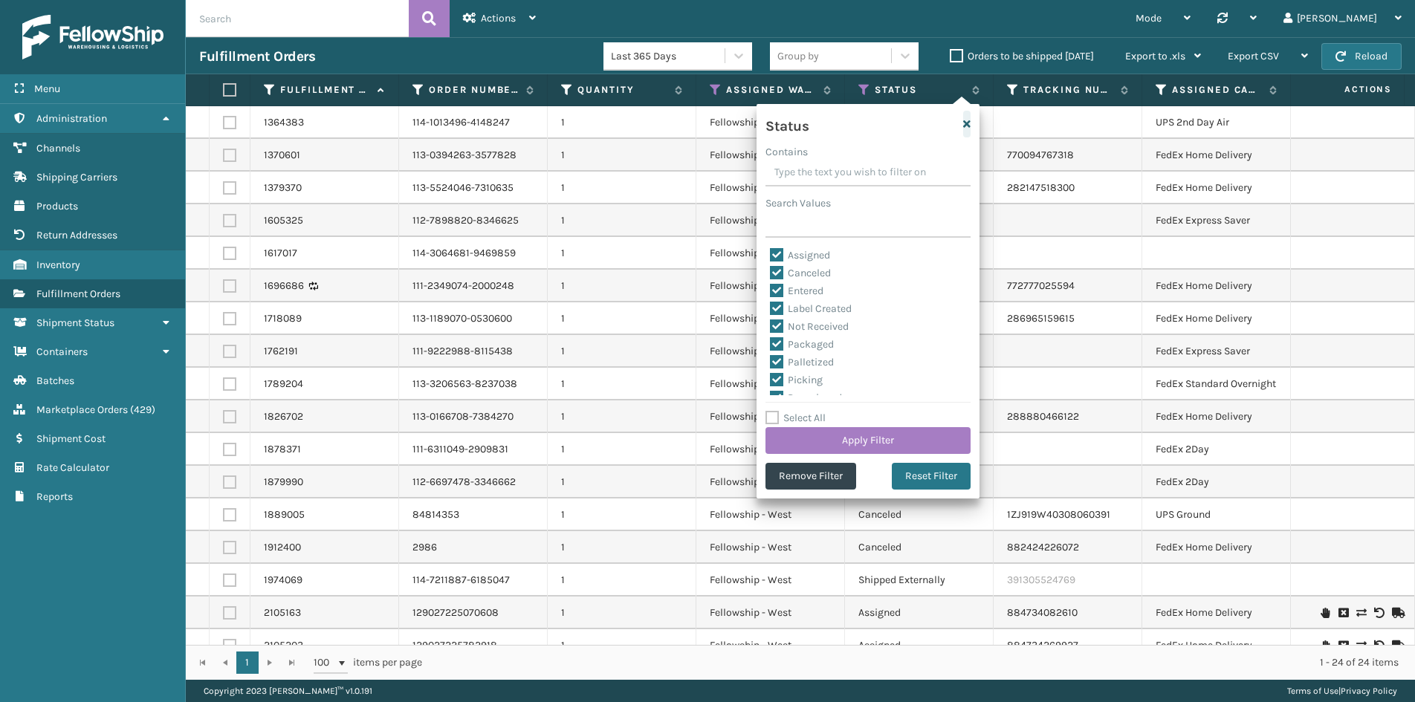
click at [969, 123] on icon "button" at bounding box center [966, 124] width 7 height 10
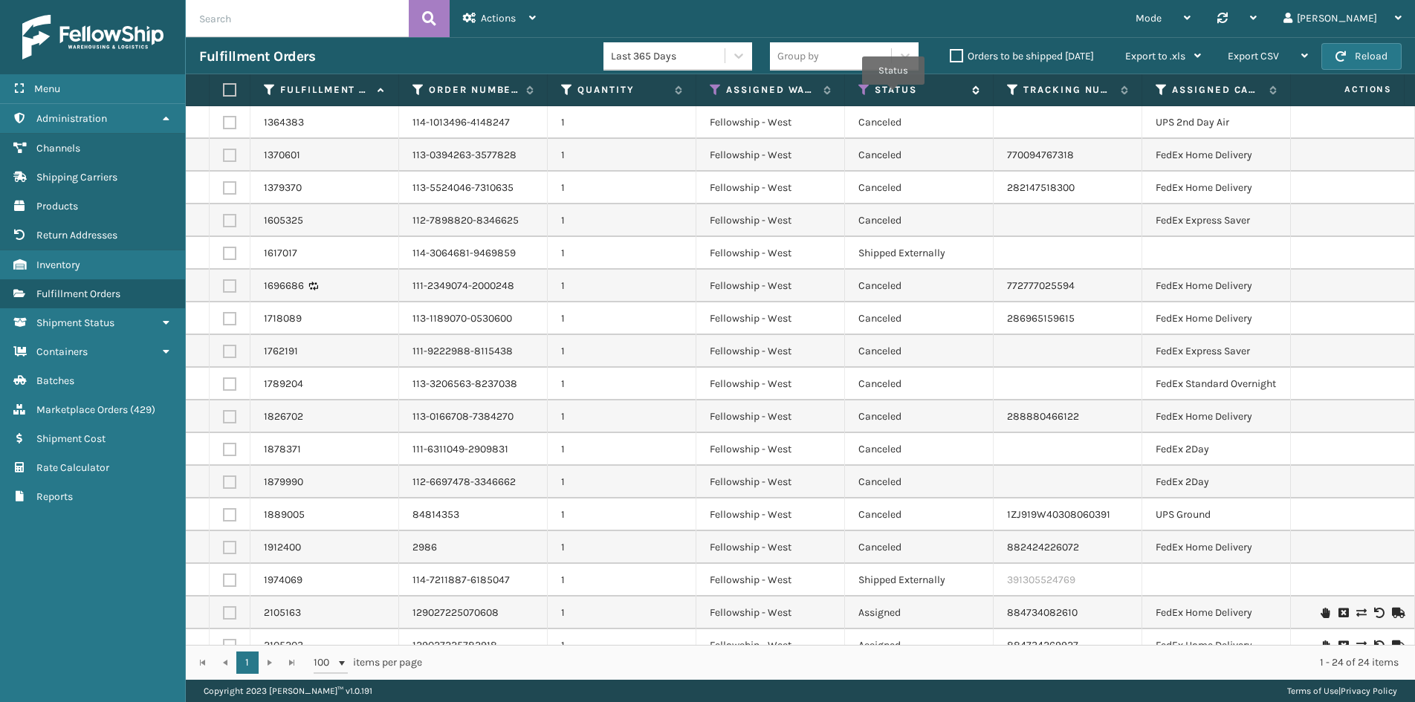
click at [894, 88] on label "Status" at bounding box center [920, 89] width 90 height 13
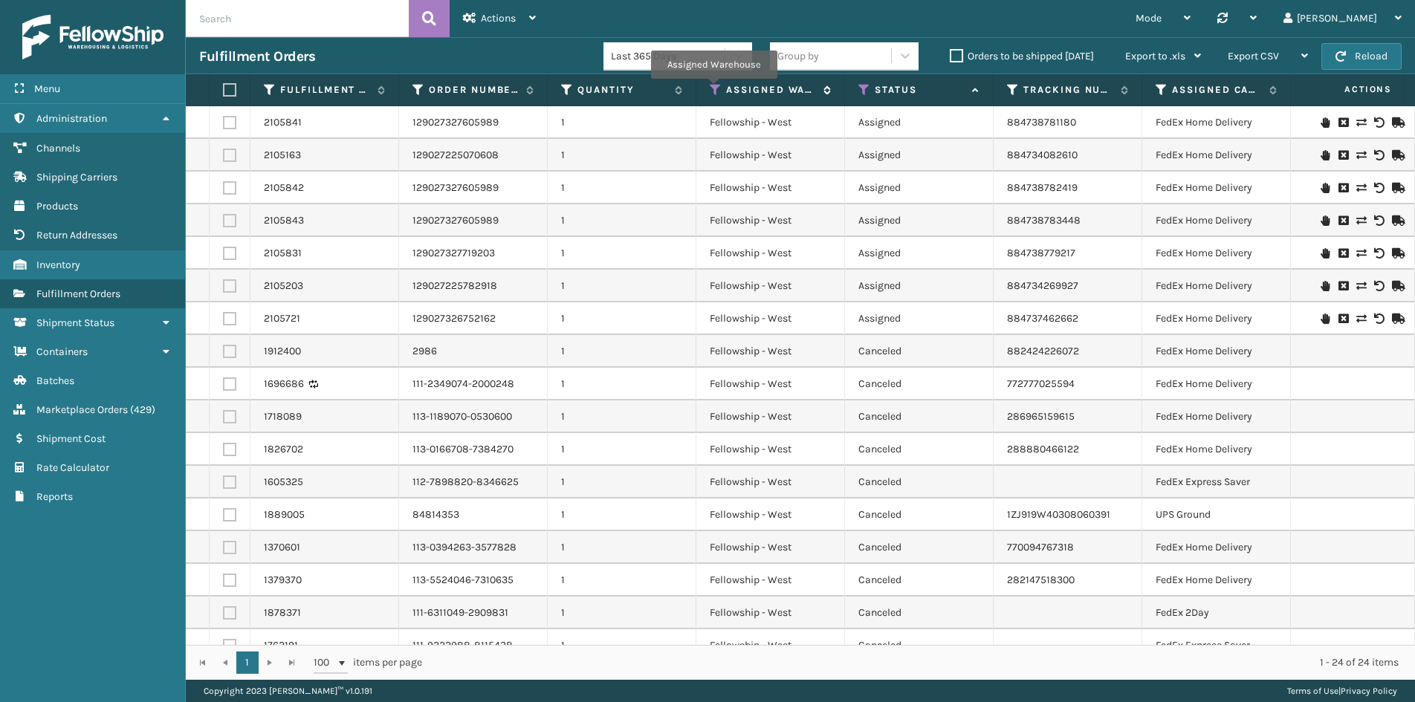
click at [714, 89] on icon at bounding box center [716, 89] width 12 height 13
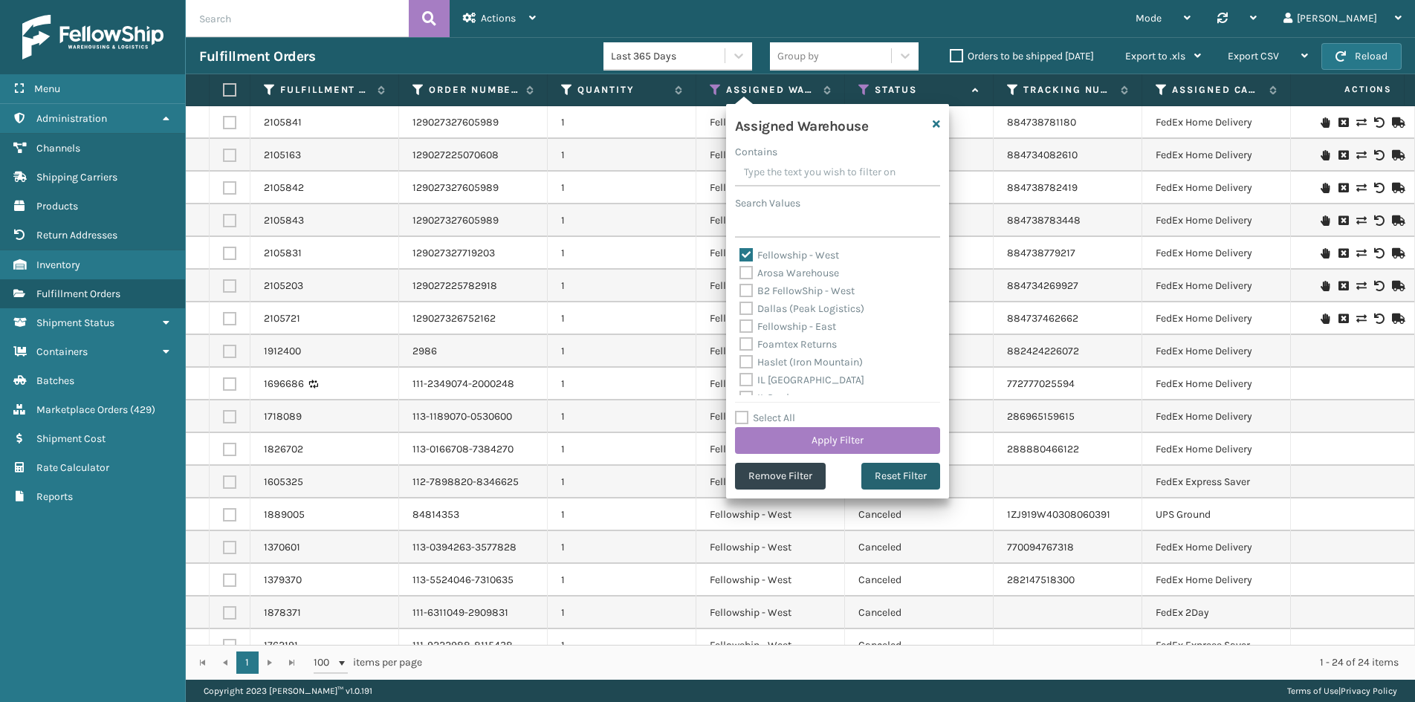
click at [885, 469] on button "Reset Filter" at bounding box center [901, 476] width 79 height 27
click at [938, 126] on icon "button" at bounding box center [936, 124] width 7 height 10
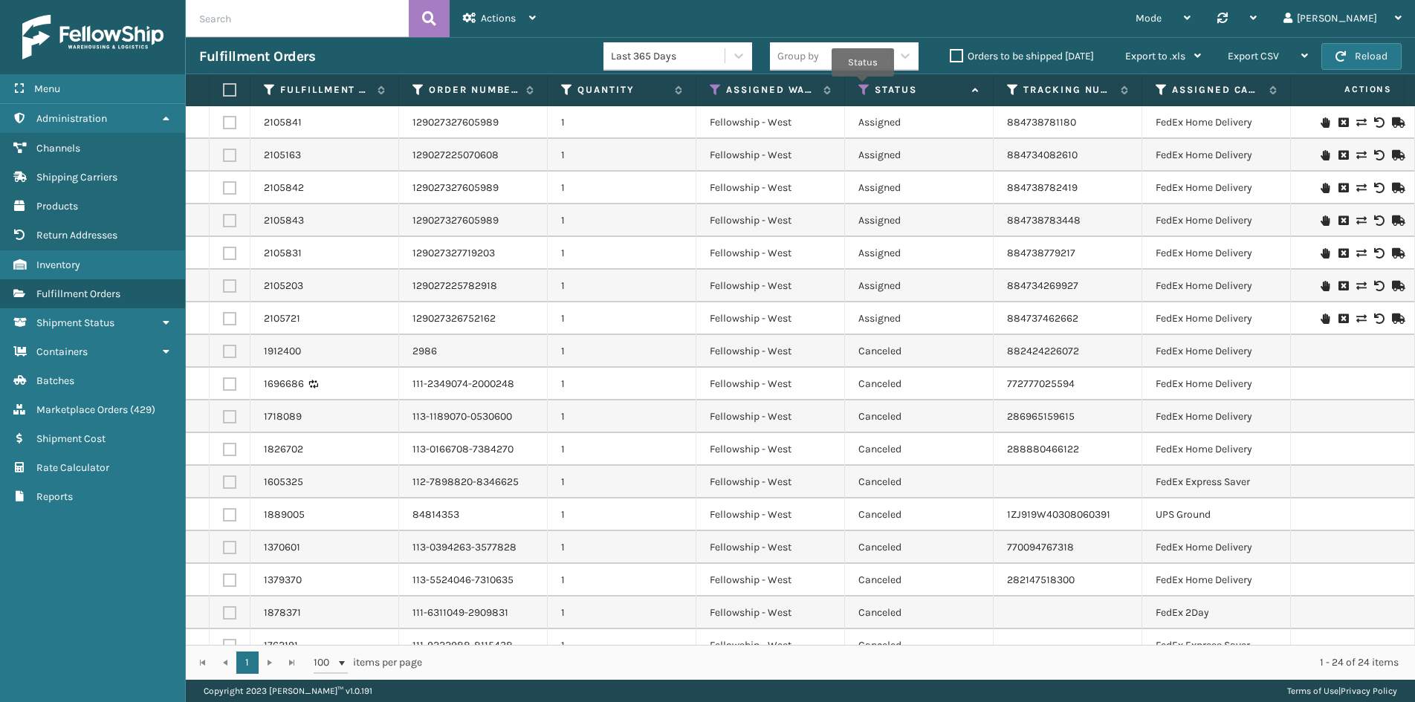
click at [863, 88] on icon at bounding box center [865, 89] width 12 height 13
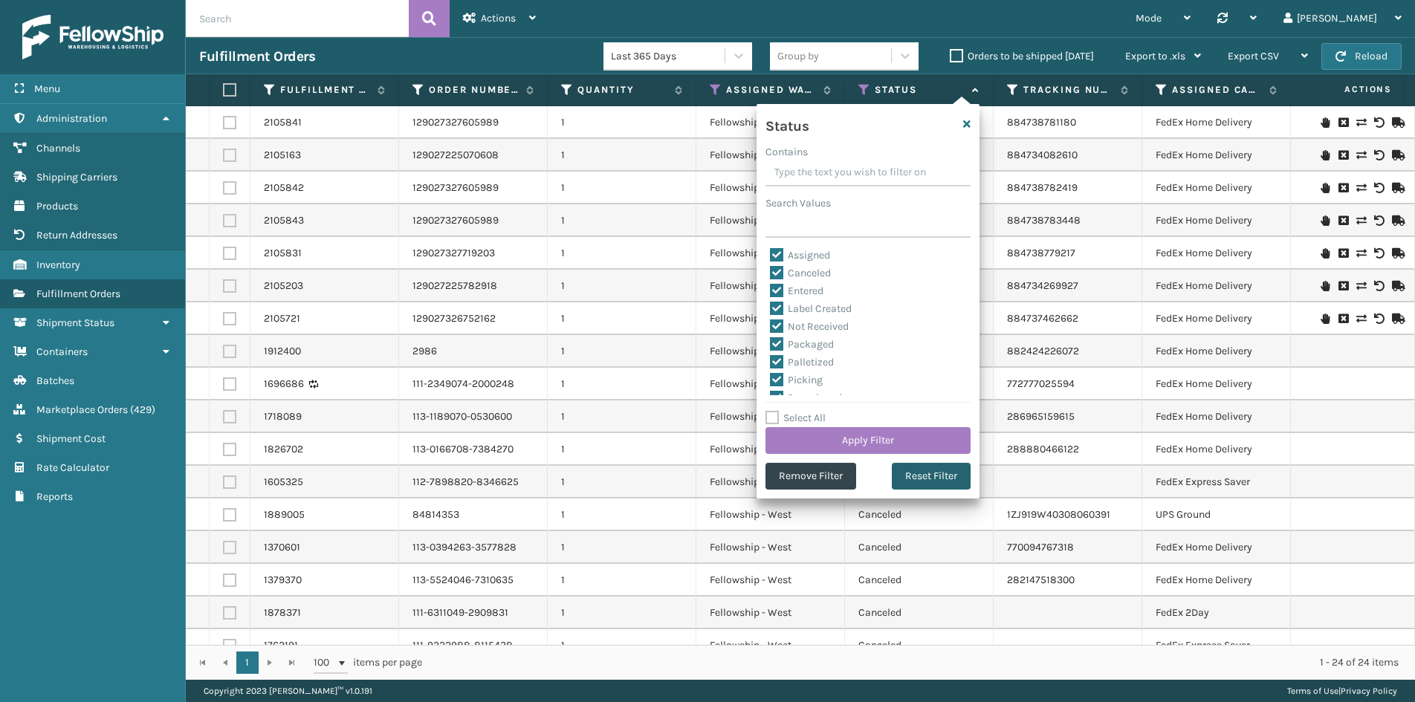
click at [920, 480] on button "Reset Filter" at bounding box center [931, 476] width 79 height 27
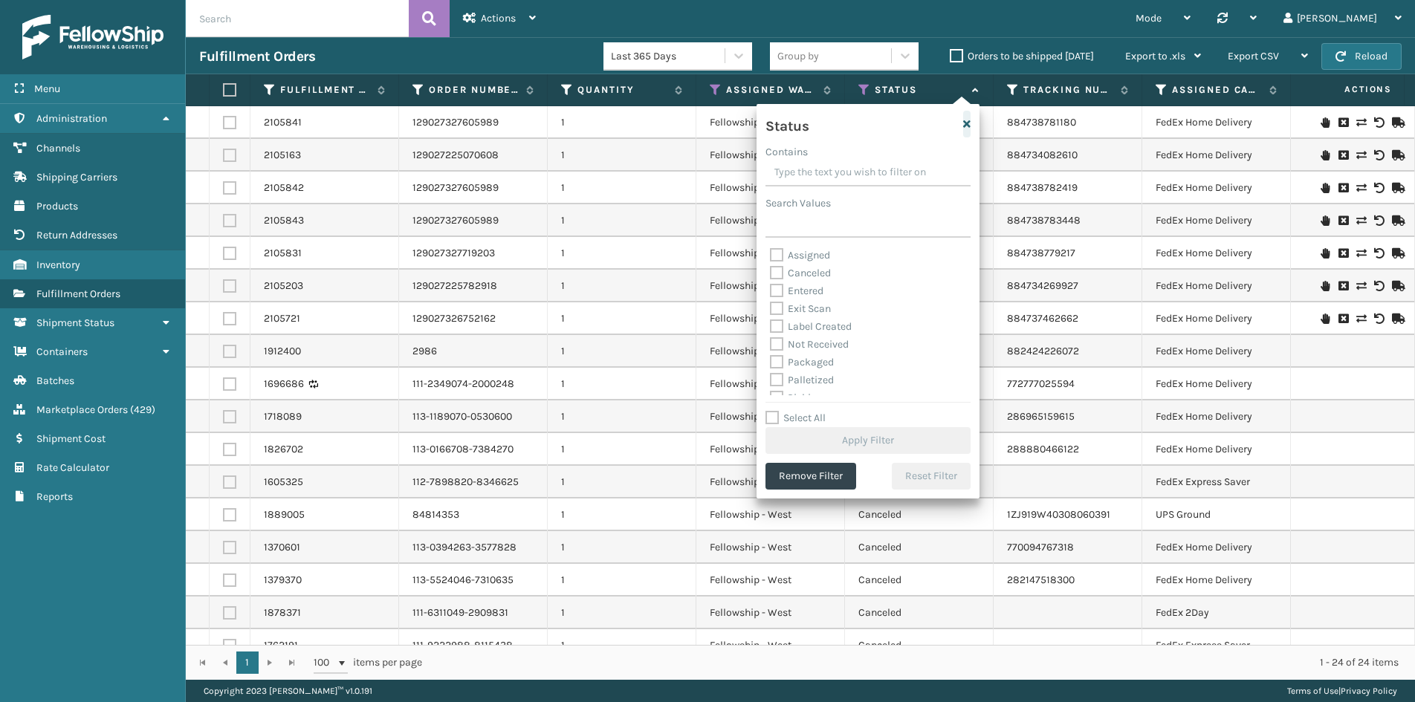
click at [965, 123] on icon "button" at bounding box center [966, 124] width 7 height 10
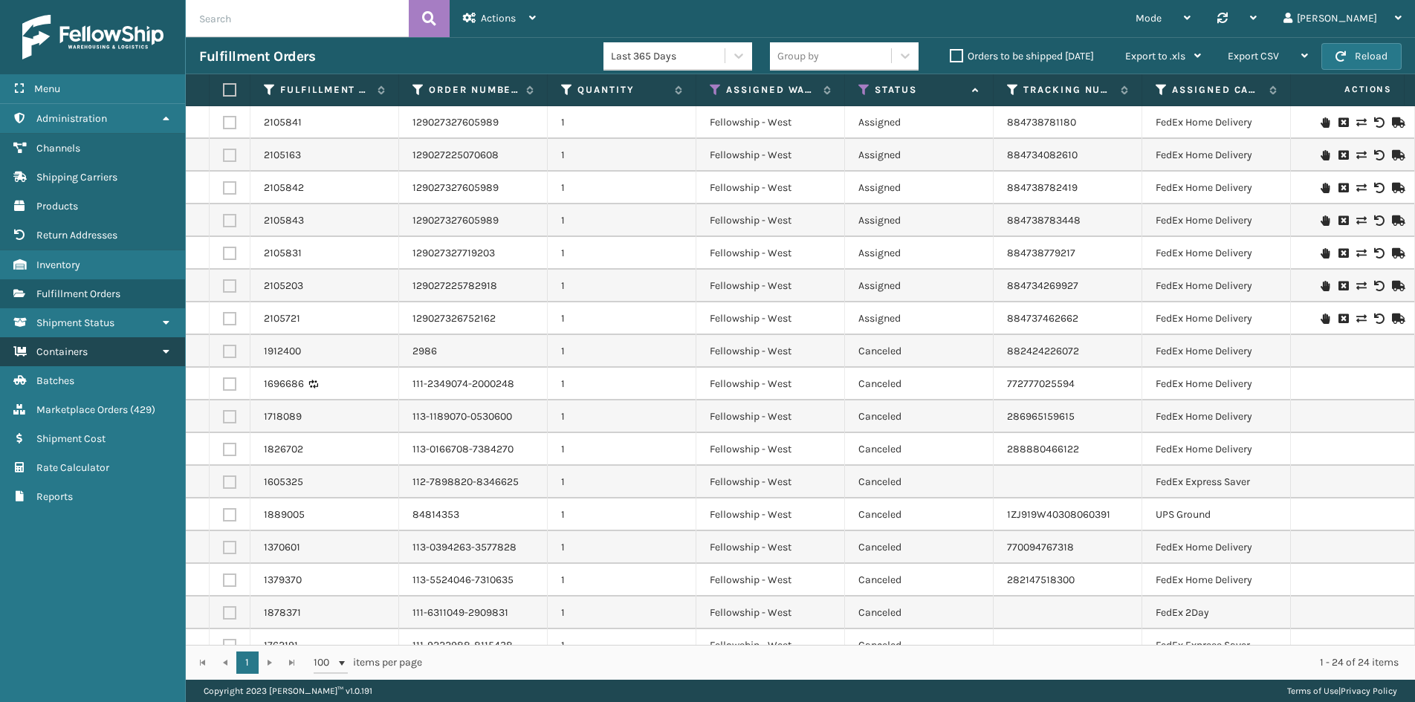
click at [85, 354] on span "Containers" at bounding box center [61, 352] width 51 height 13
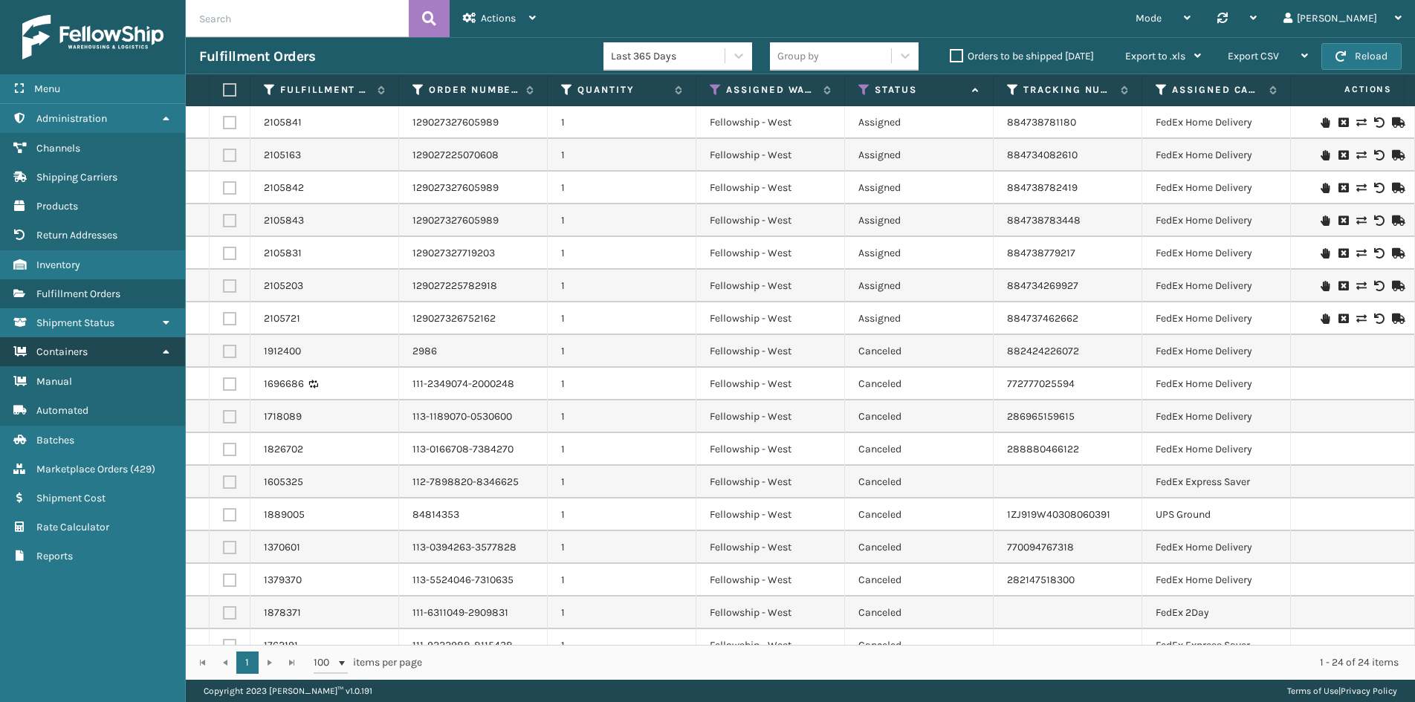
click at [74, 349] on span "Containers" at bounding box center [61, 352] width 51 height 13
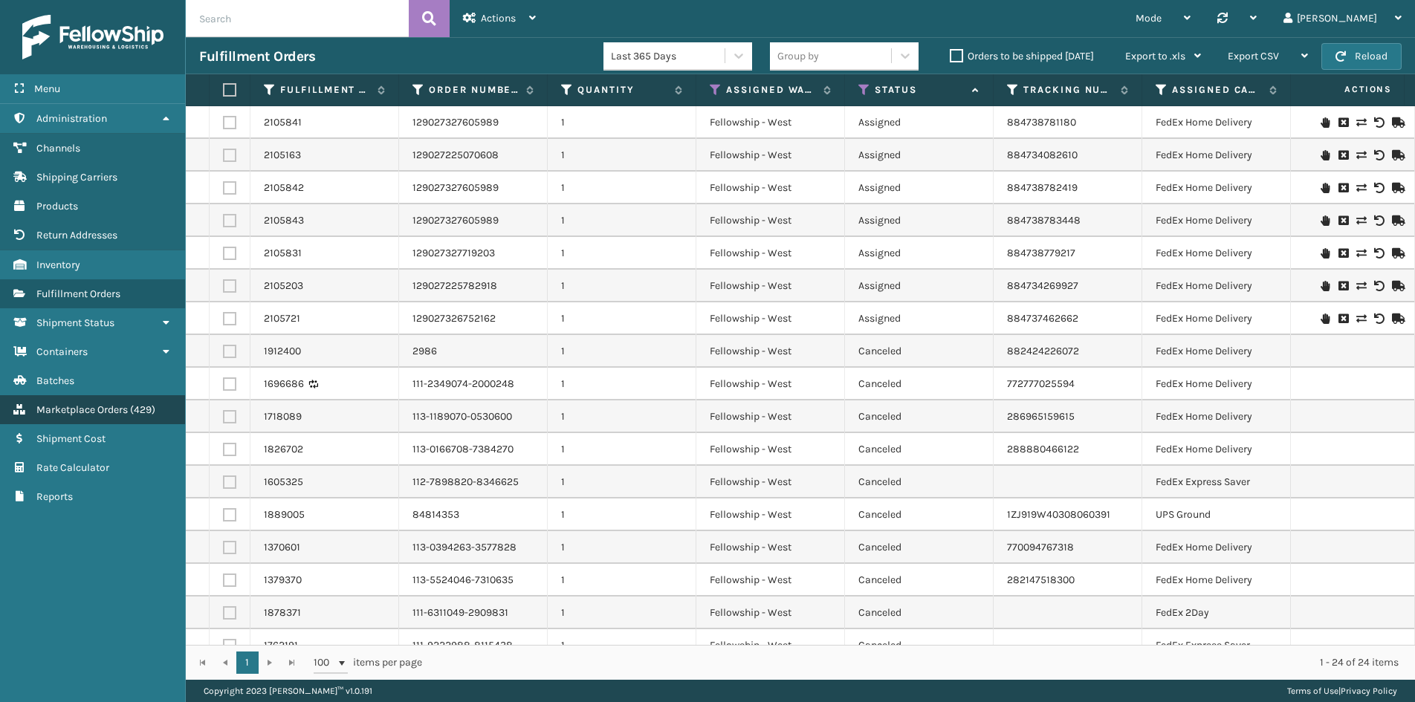
click at [81, 407] on span "Marketplace Orders" at bounding box center [81, 410] width 91 height 13
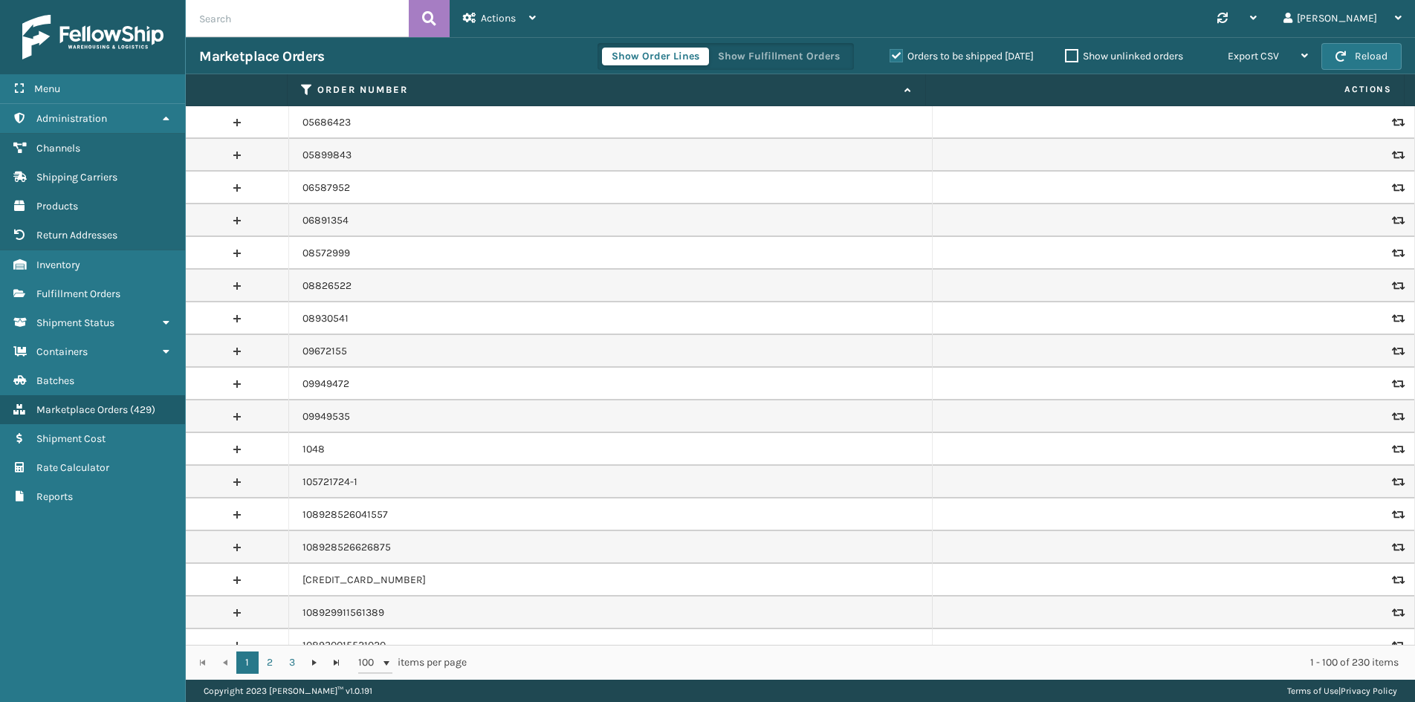
click at [896, 54] on label "Orders to be shipped [DATE]" at bounding box center [962, 56] width 144 height 13
click at [891, 54] on input "Orders to be shipped [DATE]" at bounding box center [890, 53] width 1 height 10
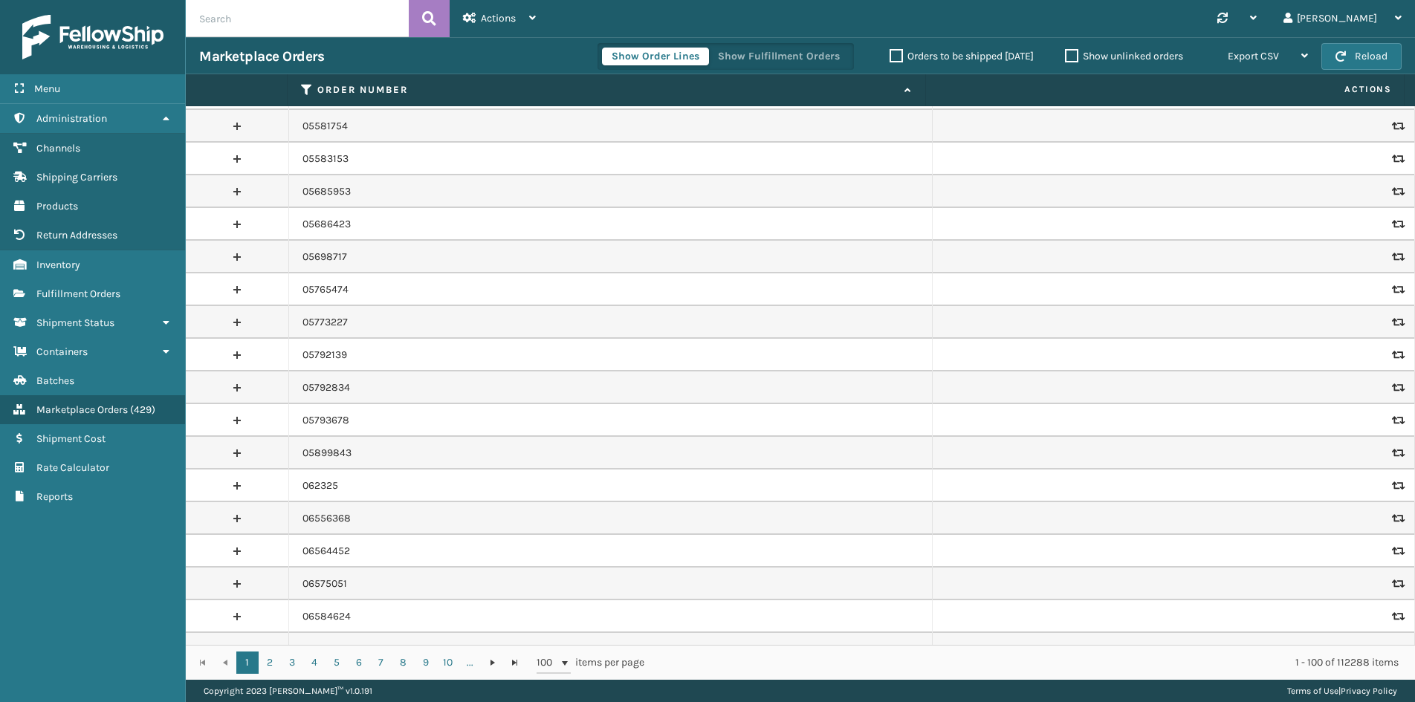
scroll to position [2230, 0]
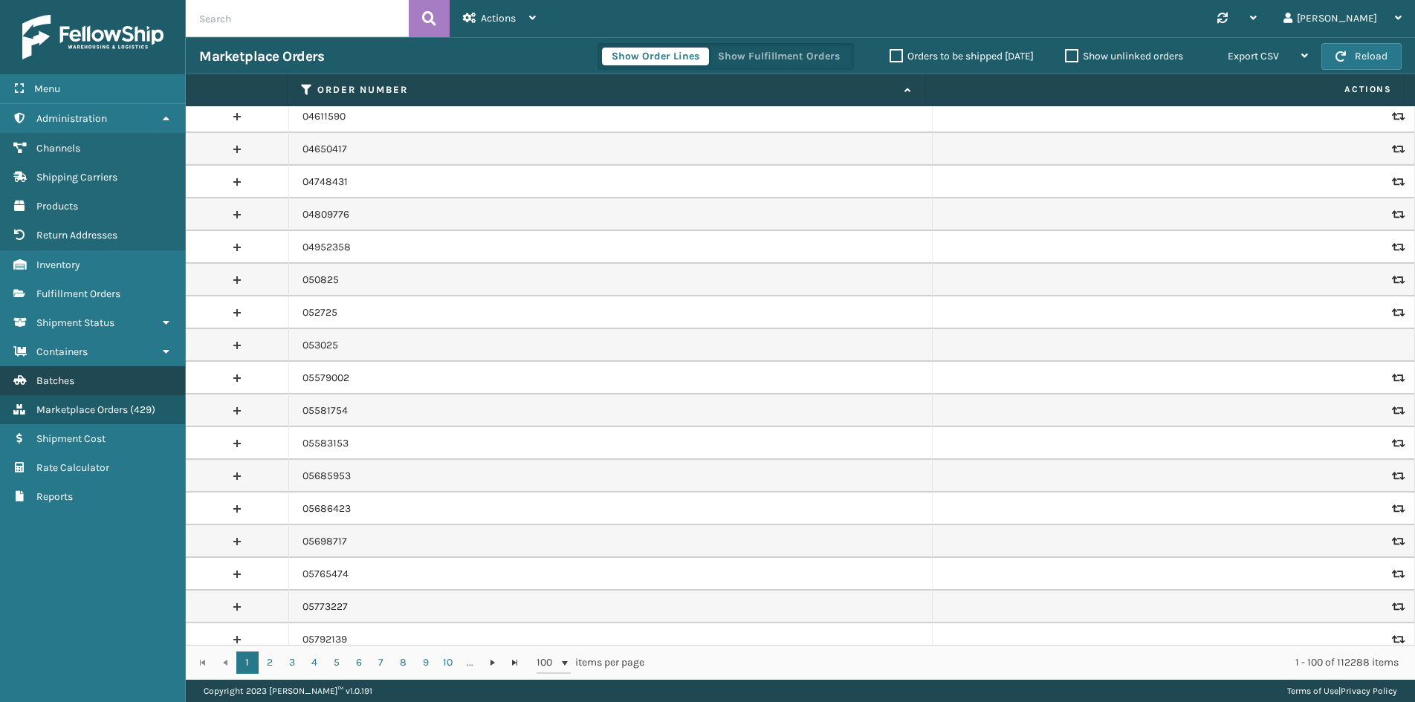
click at [79, 384] on link "Shipment Cost Batches" at bounding box center [92, 380] width 185 height 29
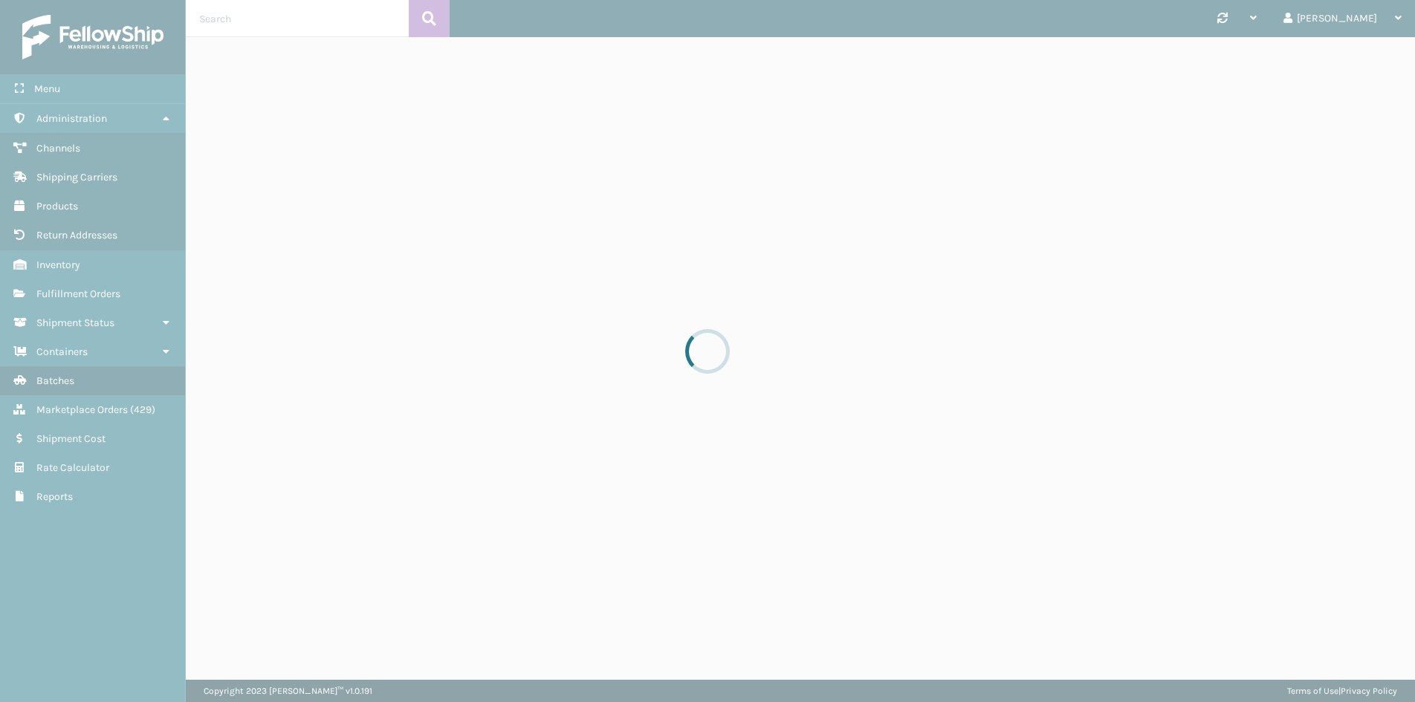
click at [78, 352] on div at bounding box center [707, 351] width 1415 height 702
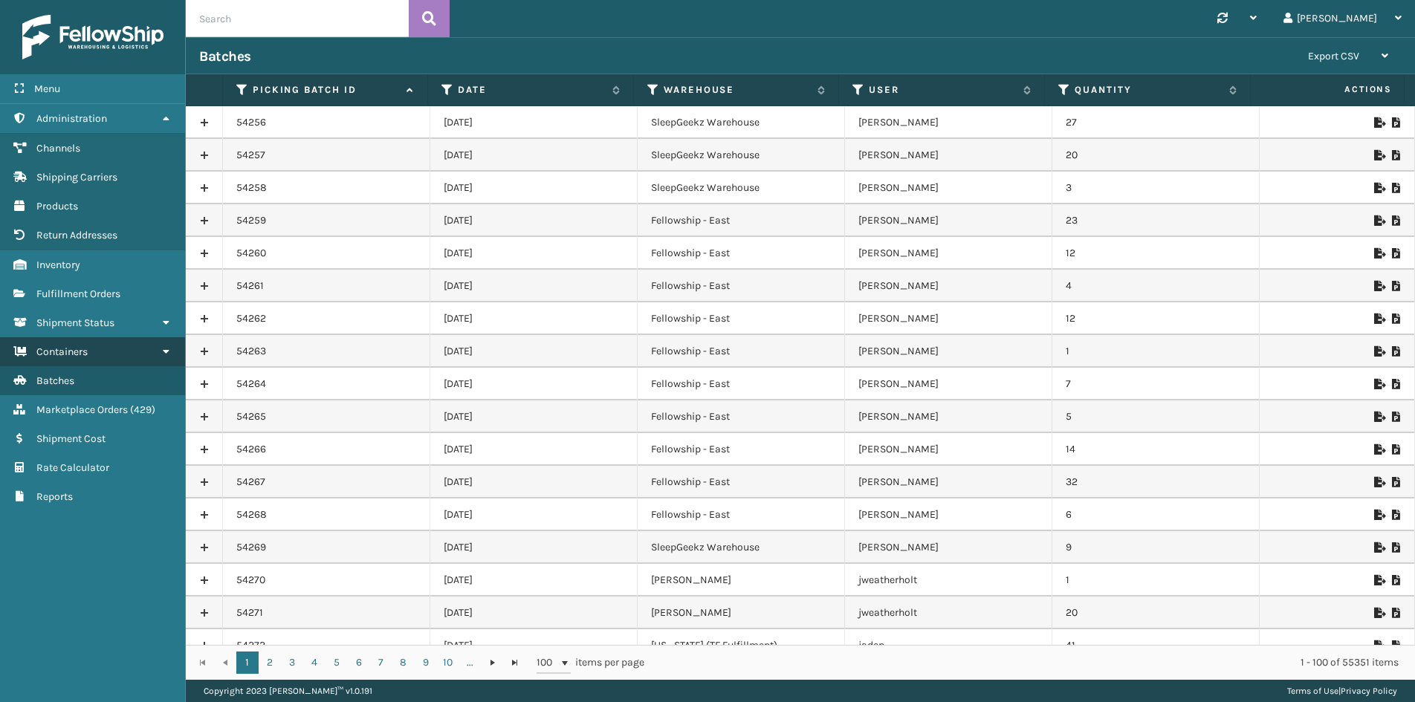
click at [88, 349] on span "Containers" at bounding box center [61, 352] width 51 height 13
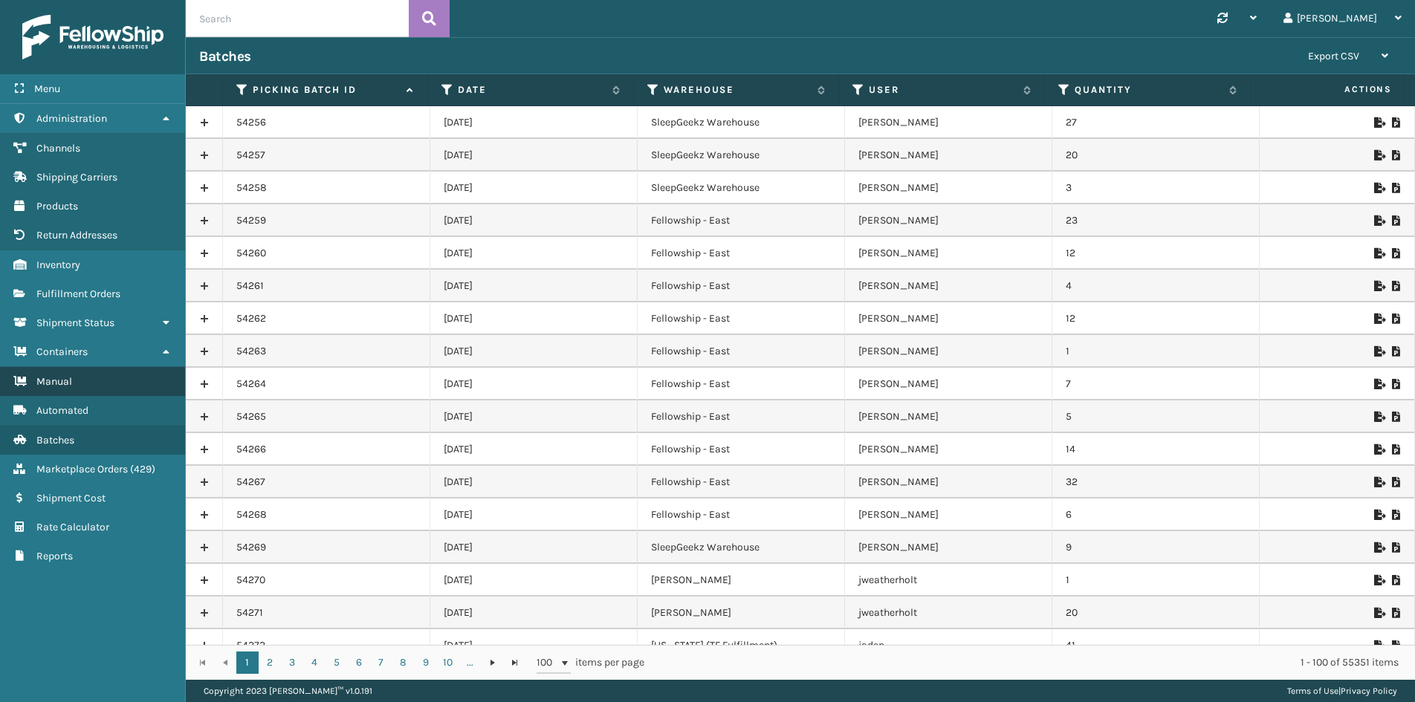
click at [74, 384] on link "Manual" at bounding box center [92, 381] width 185 height 29
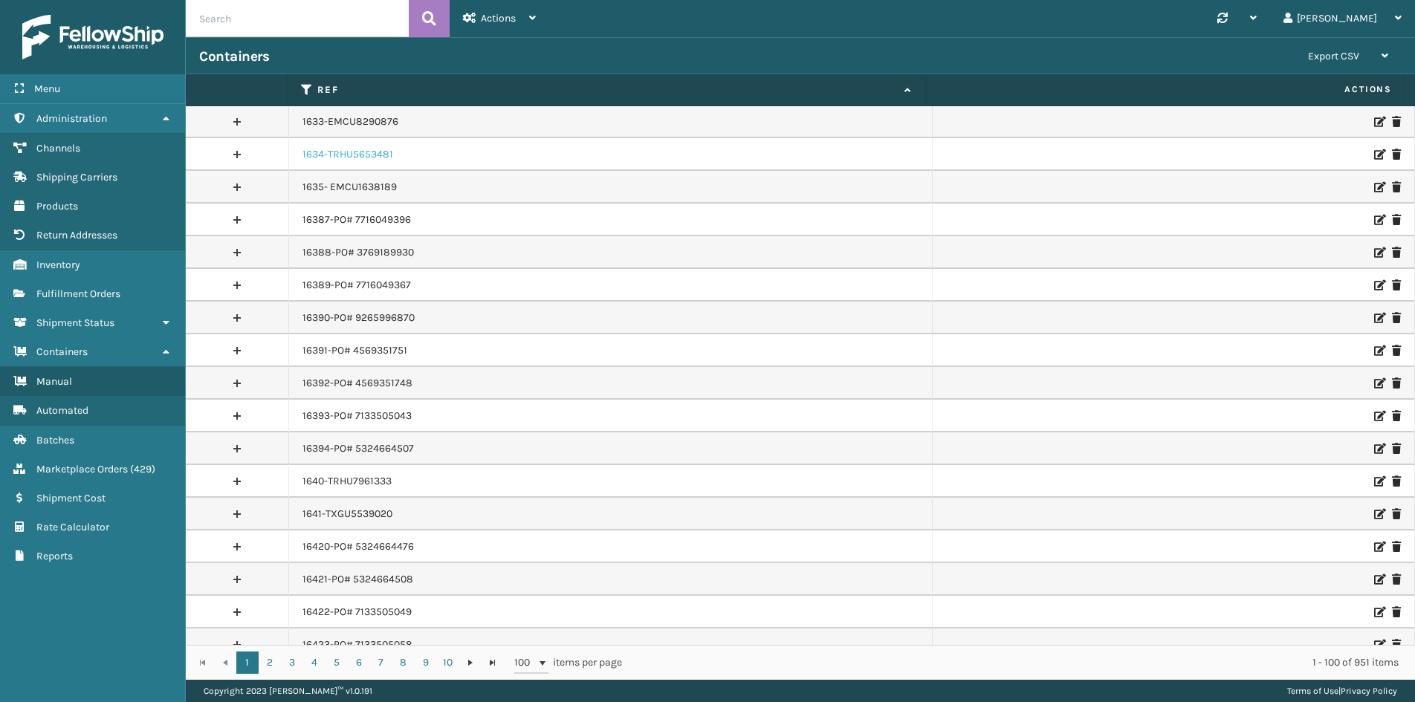
scroll to position [2732, 0]
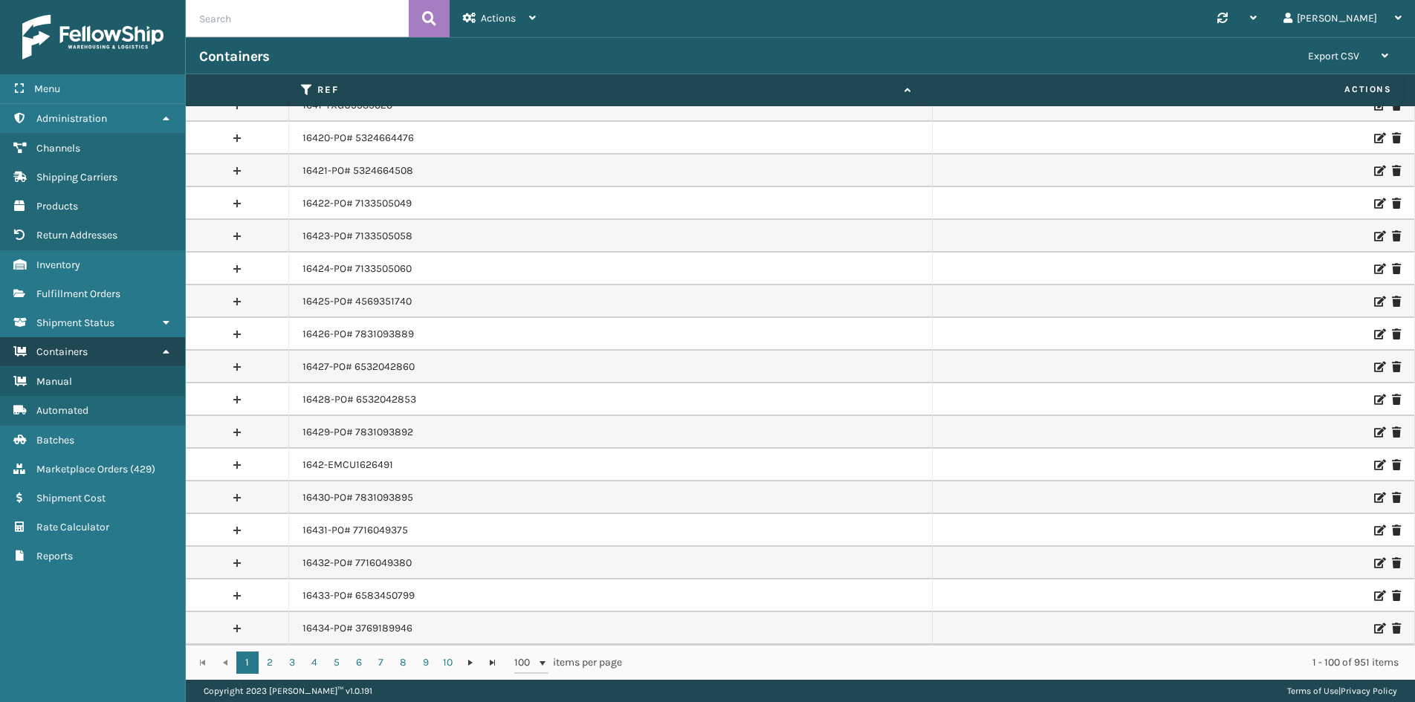
click at [75, 349] on span "Containers" at bounding box center [61, 352] width 51 height 13
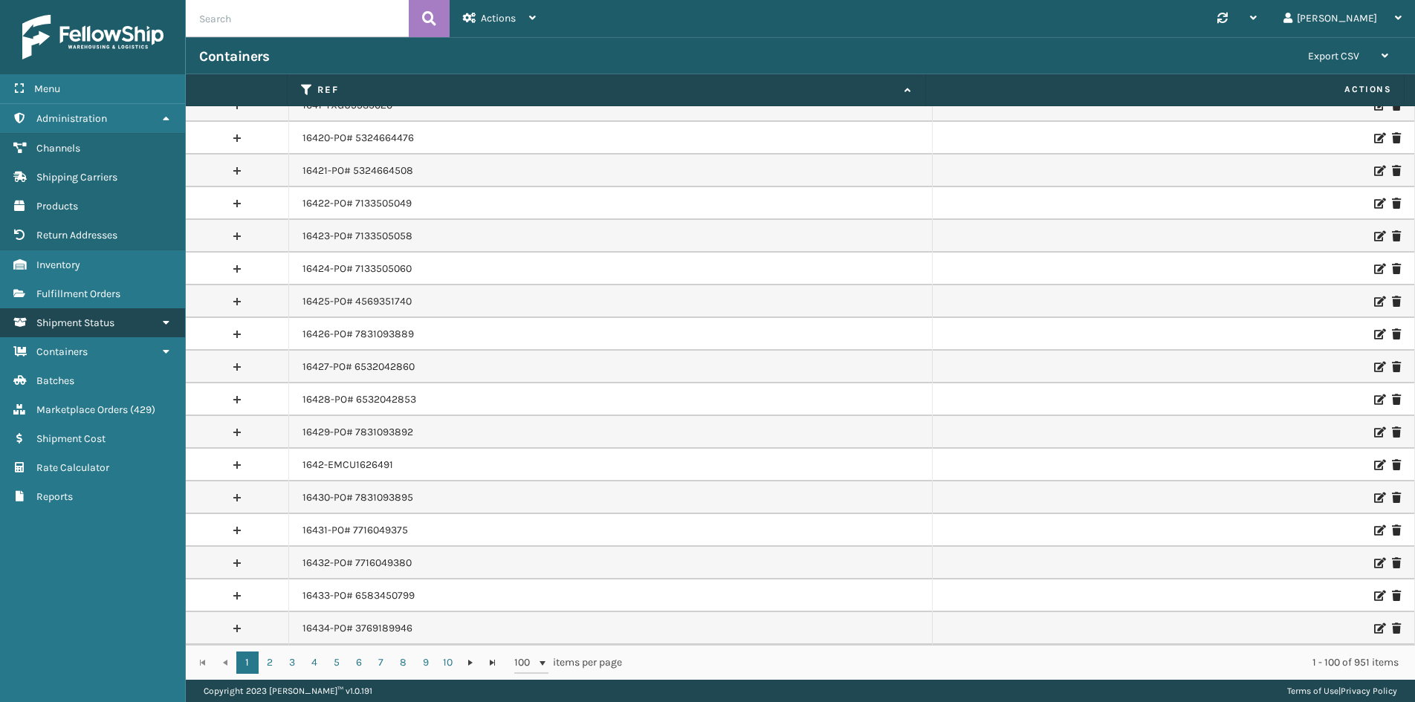
click at [81, 323] on span "Shipment Status" at bounding box center [75, 323] width 78 height 13
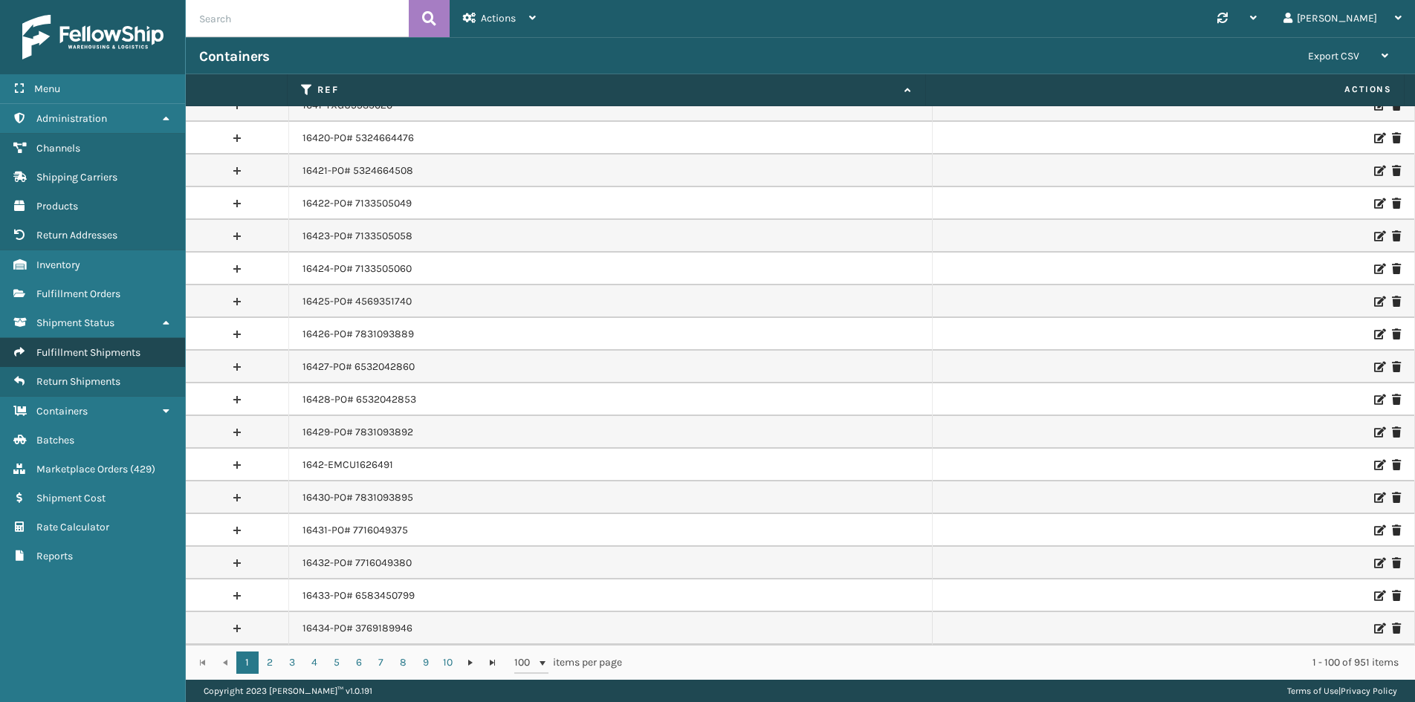
click at [82, 354] on span "Fulfillment Shipments" at bounding box center [88, 352] width 104 height 13
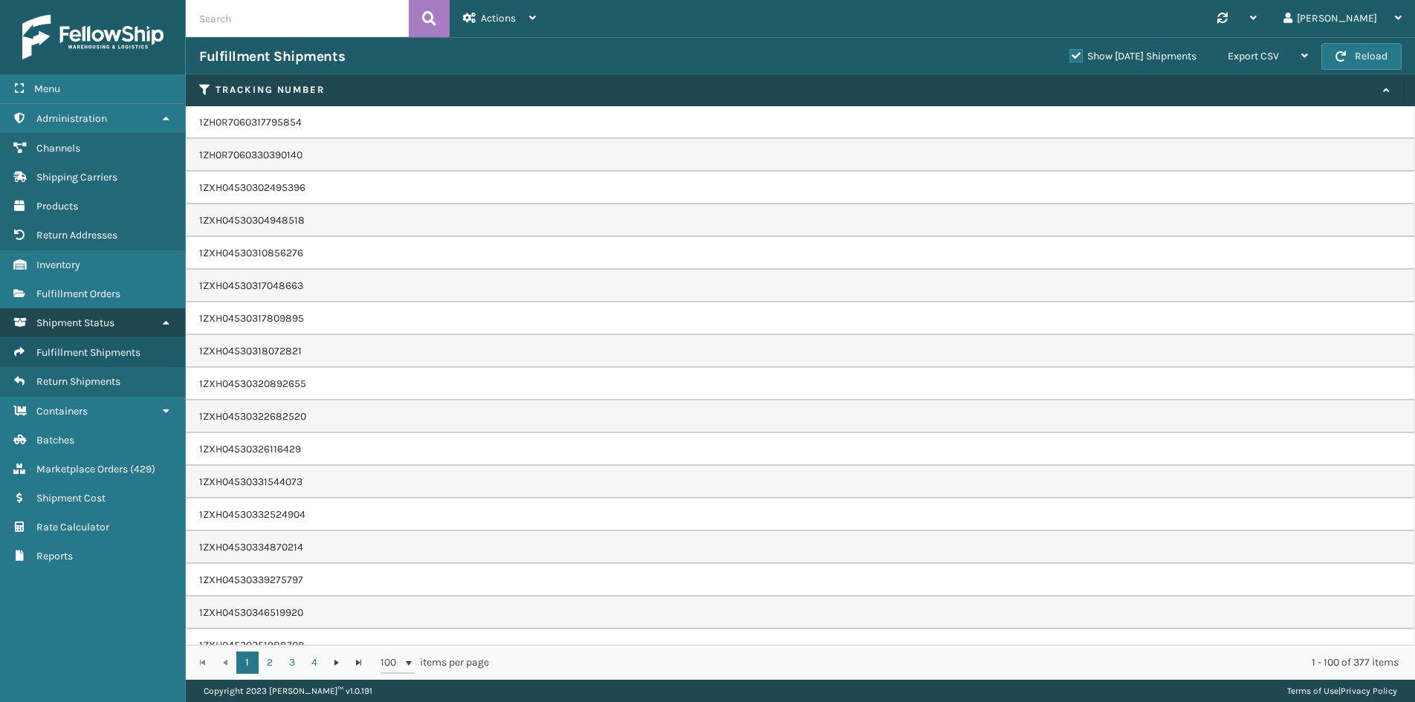
click at [84, 321] on span "Shipment Status" at bounding box center [75, 323] width 78 height 13
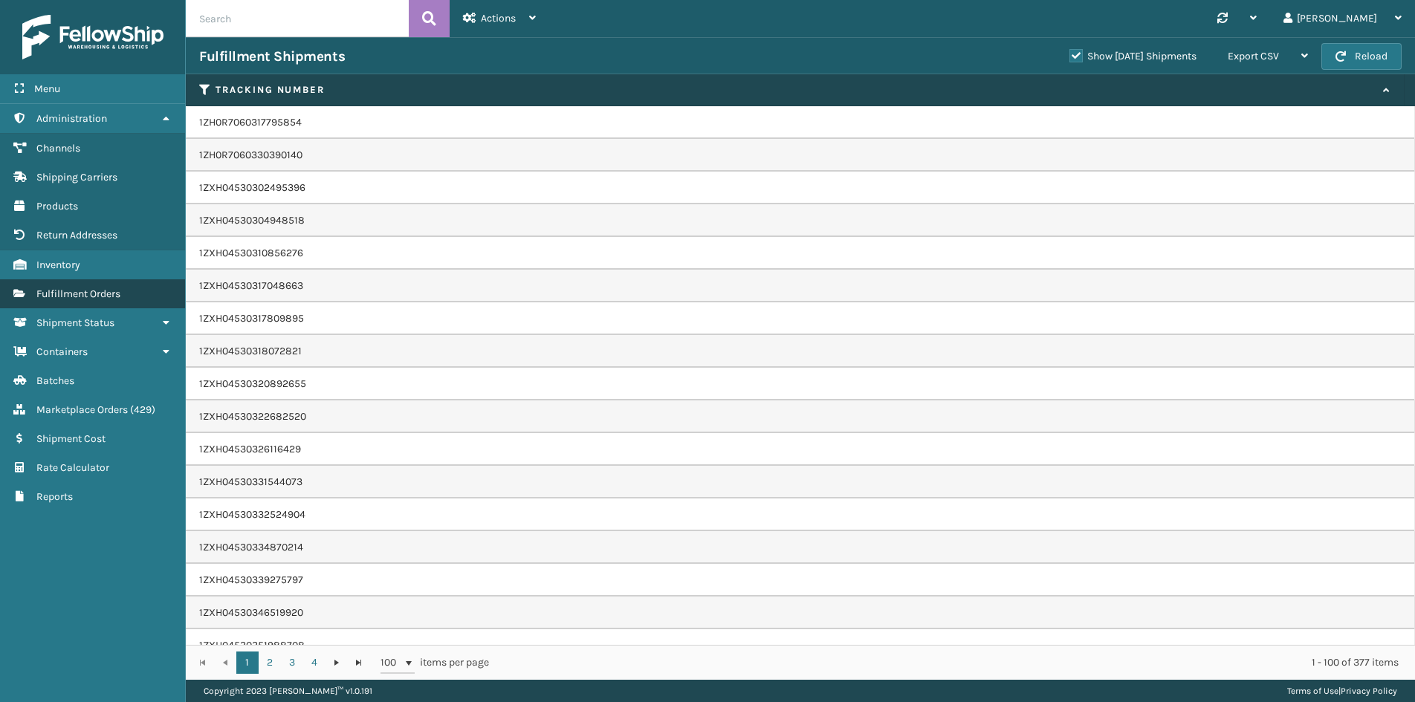
click at [80, 291] on span "Fulfillment Orders" at bounding box center [78, 294] width 84 height 13
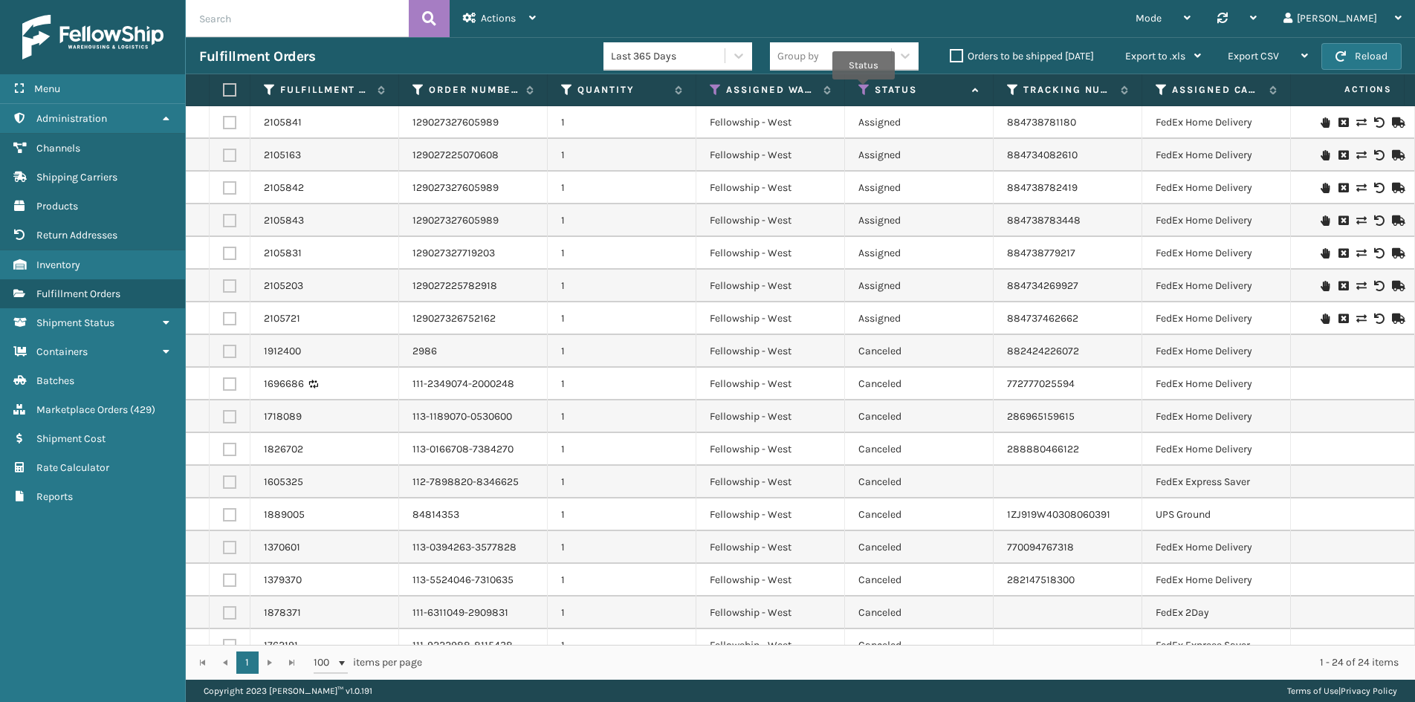
click at [864, 90] on icon at bounding box center [865, 89] width 12 height 13
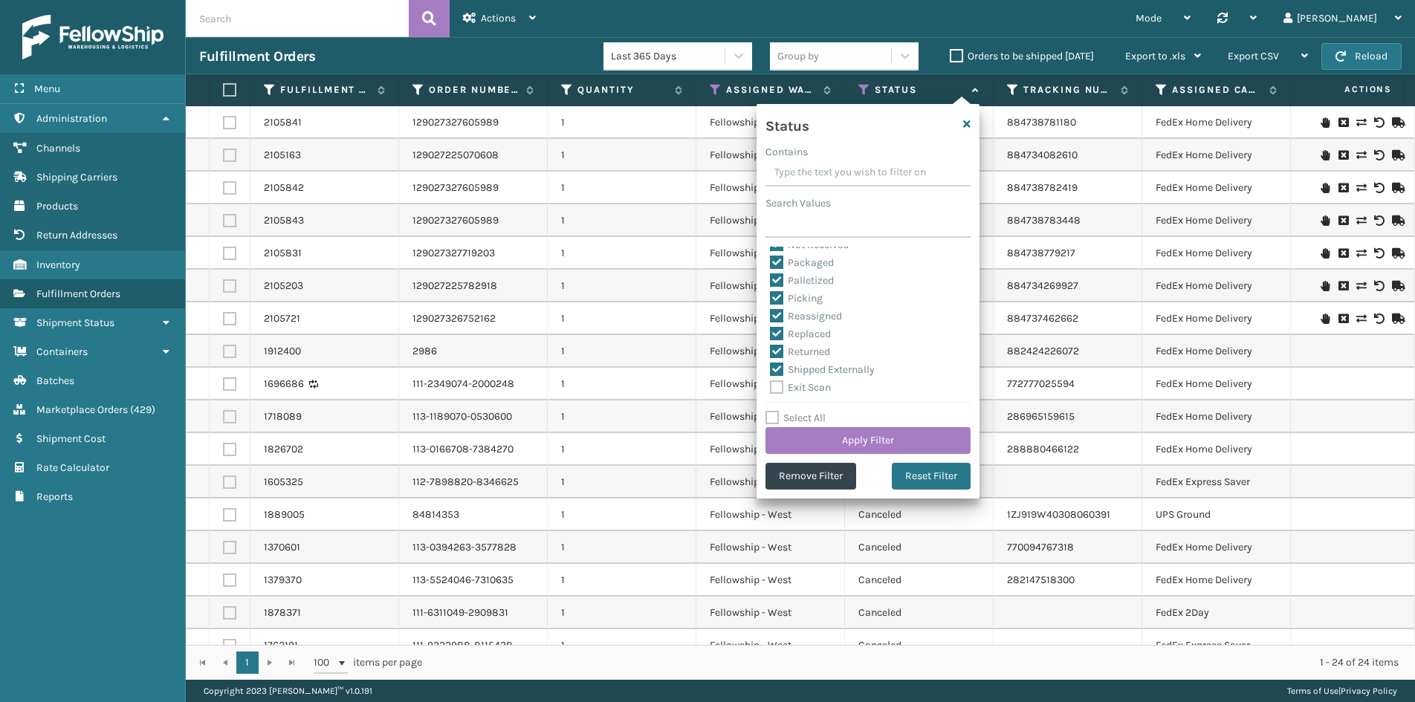
scroll to position [83, 0]
click at [878, 443] on button "Apply Filter" at bounding box center [868, 440] width 205 height 27
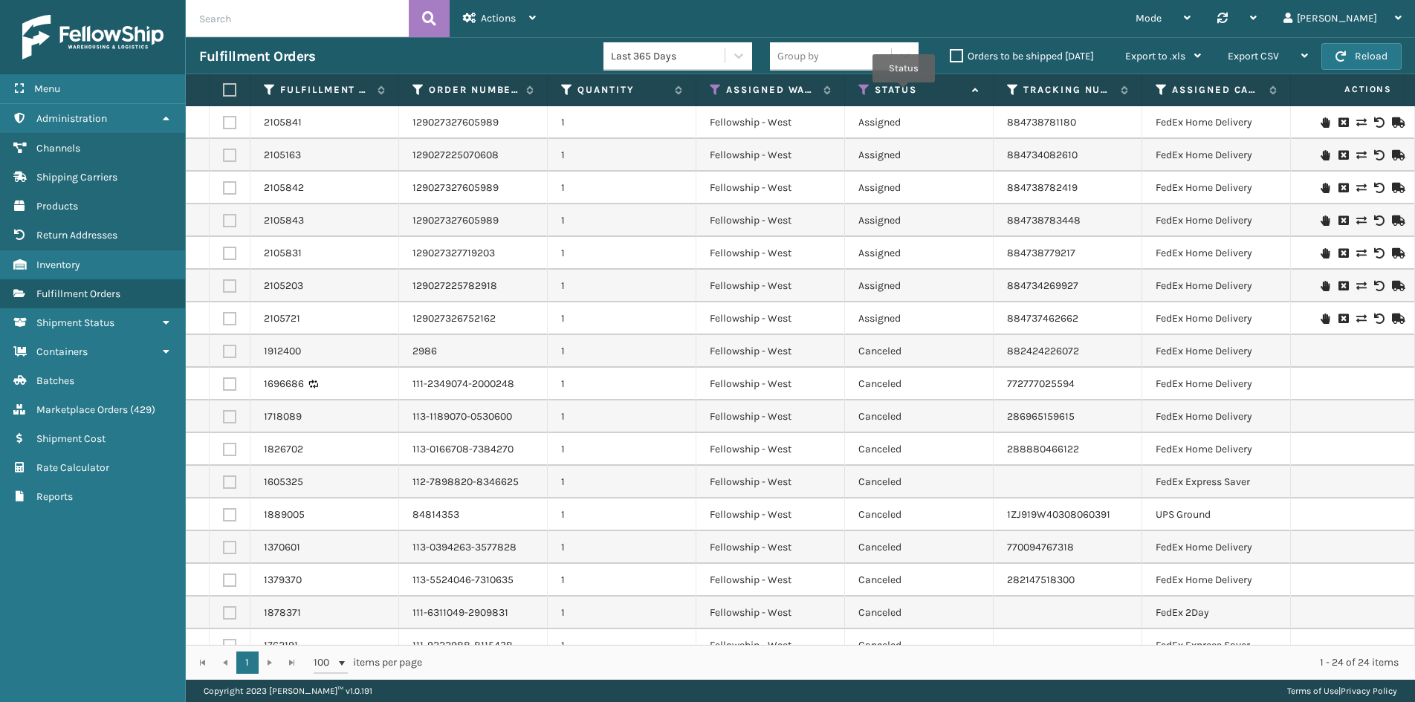
click at [904, 92] on label "Status" at bounding box center [920, 89] width 90 height 13
